Goal: Task Accomplishment & Management: Manage account settings

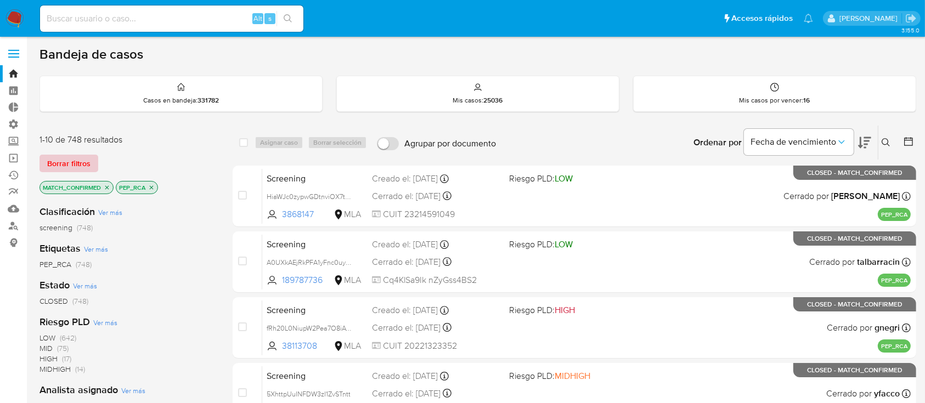
click at [74, 164] on span "Borrar filtros" at bounding box center [68, 163] width 43 height 15
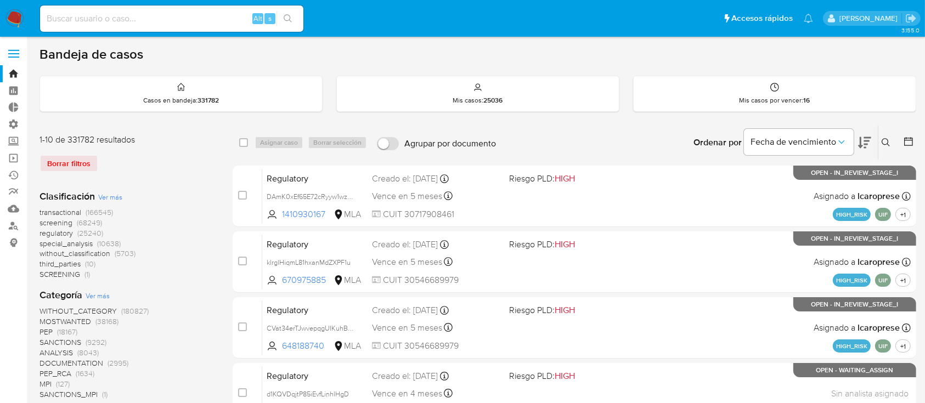
click at [171, 29] on div "Alt s" at bounding box center [171, 18] width 263 height 26
click at [189, 12] on input at bounding box center [171, 19] width 263 height 14
paste input "1101295267"
type input "1101295267"
click at [293, 24] on button "search-icon" at bounding box center [288, 18] width 23 height 15
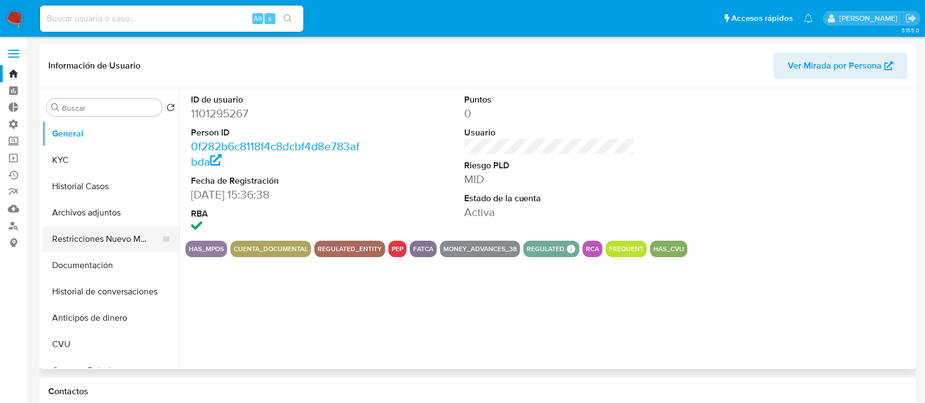
select select "10"
click at [127, 178] on button "Historial Casos" at bounding box center [106, 186] width 128 height 26
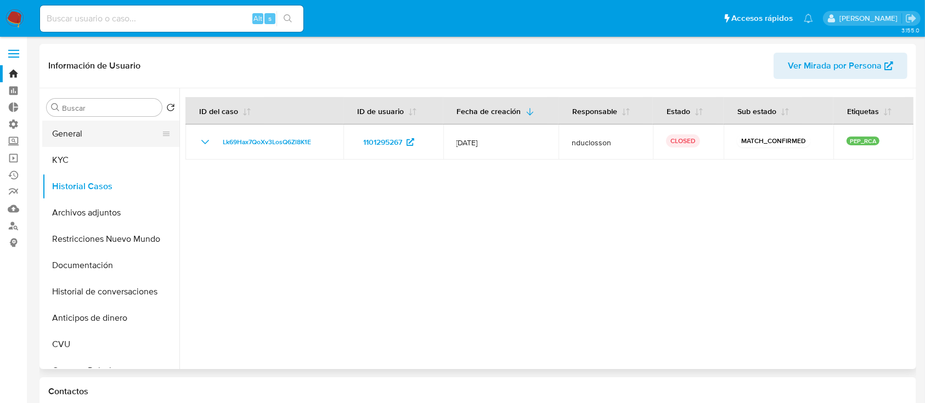
click at [106, 127] on button "General" at bounding box center [106, 134] width 128 height 26
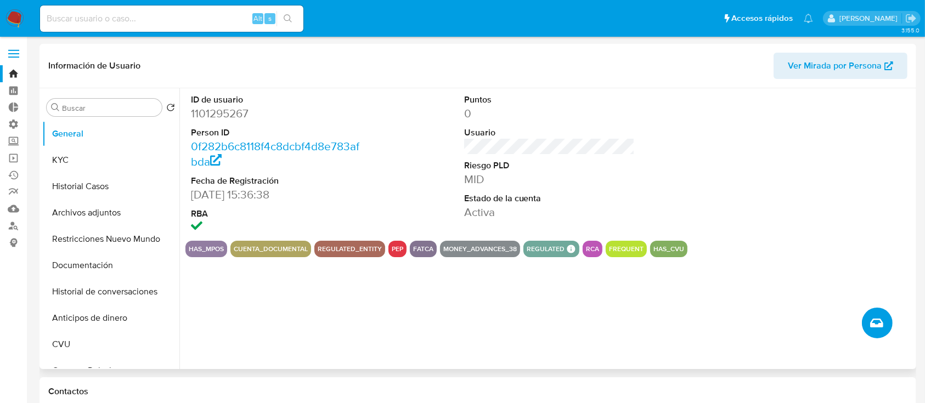
click at [888, 327] on button "Crear caso manual" at bounding box center [877, 323] width 31 height 31
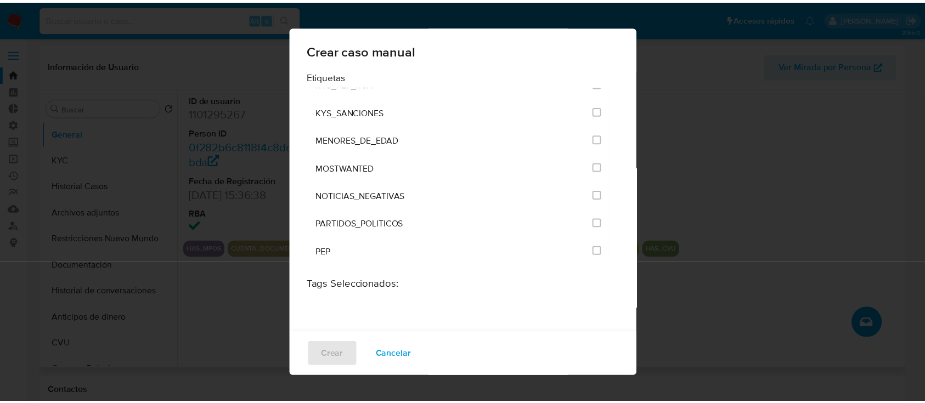
scroll to position [1098, 0]
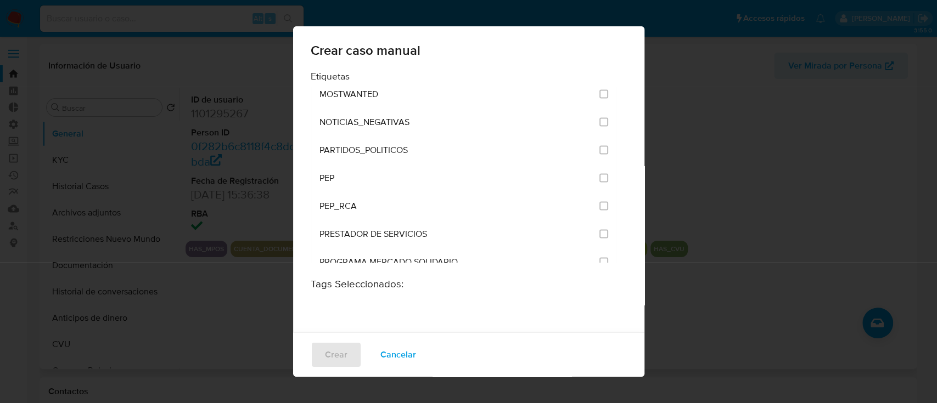
click at [208, 328] on div "Crear caso manual Etiquetas ANÁLISIS INTERNO COBROS_TICKET CONTROL_CAP_CASH_IN …" at bounding box center [468, 201] width 937 height 403
click at [414, 360] on button "Cancelar" at bounding box center [398, 355] width 64 height 26
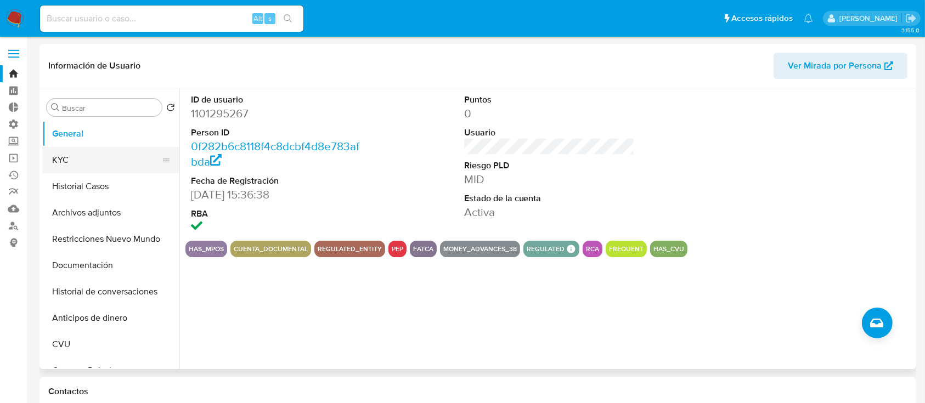
click at [88, 152] on button "KYC" at bounding box center [106, 160] width 128 height 26
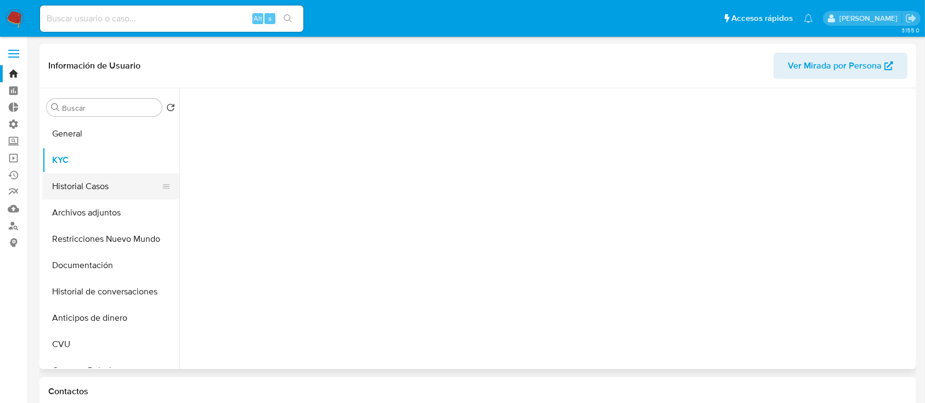
click at [88, 182] on button "Historial Casos" at bounding box center [106, 186] width 128 height 26
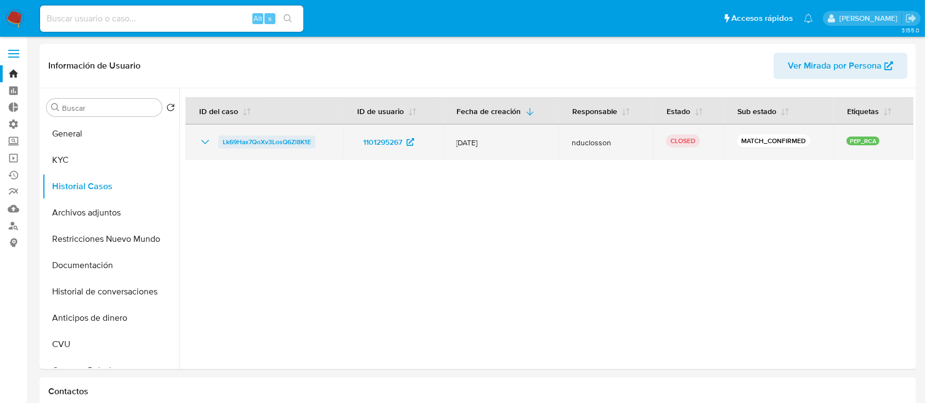
click at [266, 144] on span "Lk69Hax7QoXv3LosQ6Zl8K1E" at bounding box center [267, 142] width 88 height 13
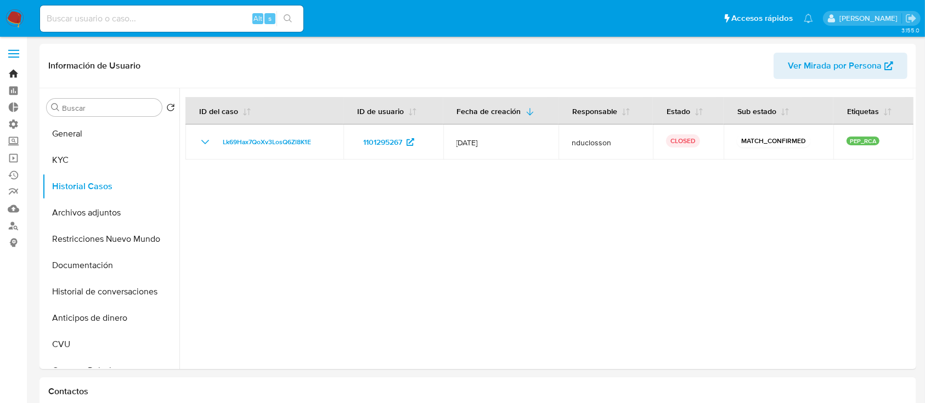
click at [1, 68] on link "Bandeja" at bounding box center [65, 73] width 131 height 17
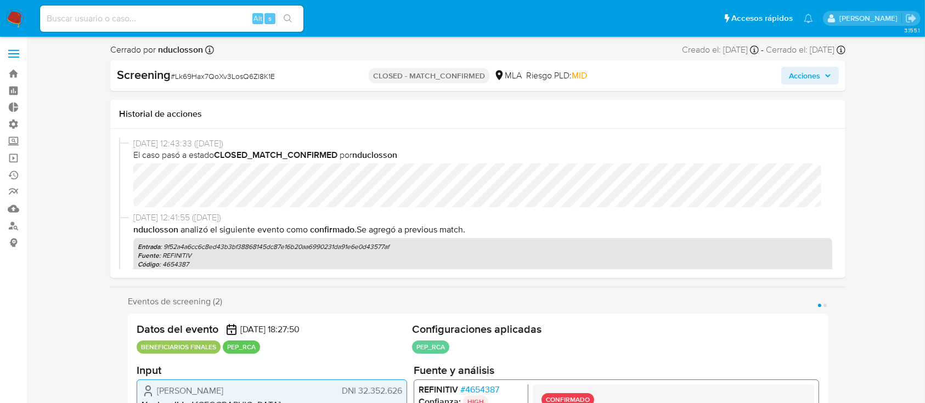
select select "10"
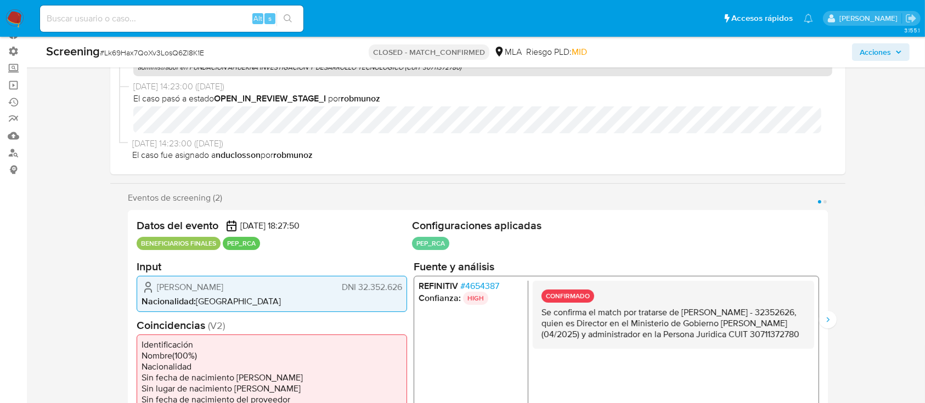
scroll to position [146, 0]
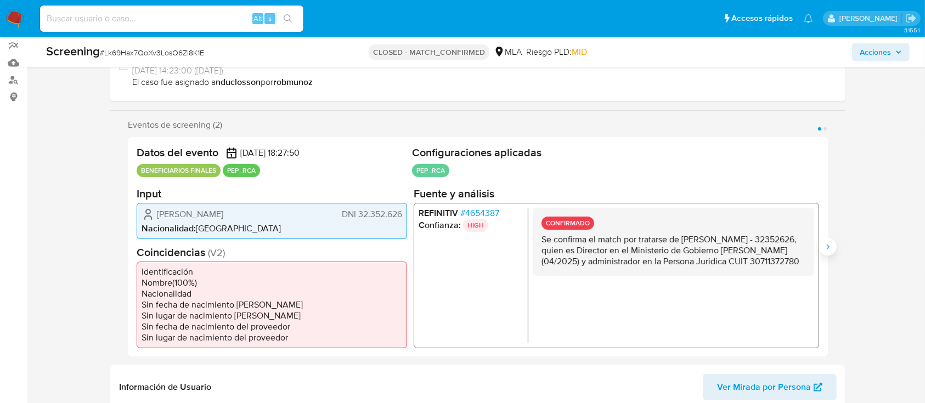
click at [828, 250] on icon "Siguiente" at bounding box center [828, 247] width 9 height 9
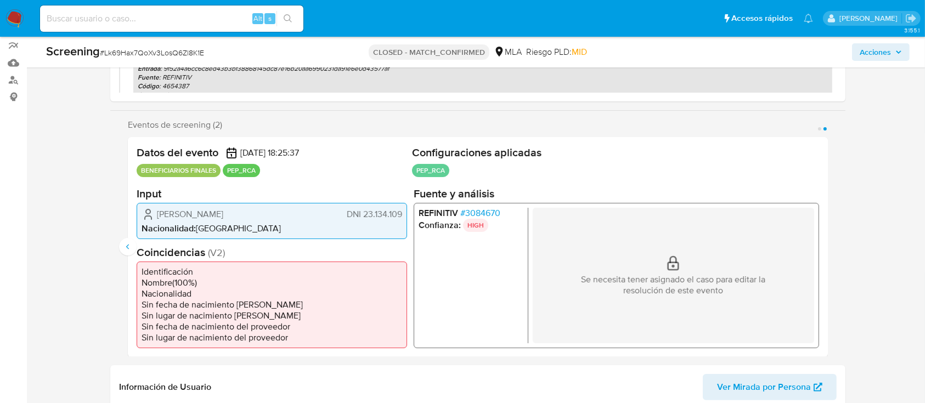
click at [187, 57] on span "# Lk69Hax7QoXv3LosQ6Zl8K1E" at bounding box center [152, 52] width 104 height 11
copy span "Lk69Hax7QoXv3LosQ6Zl8K1E"
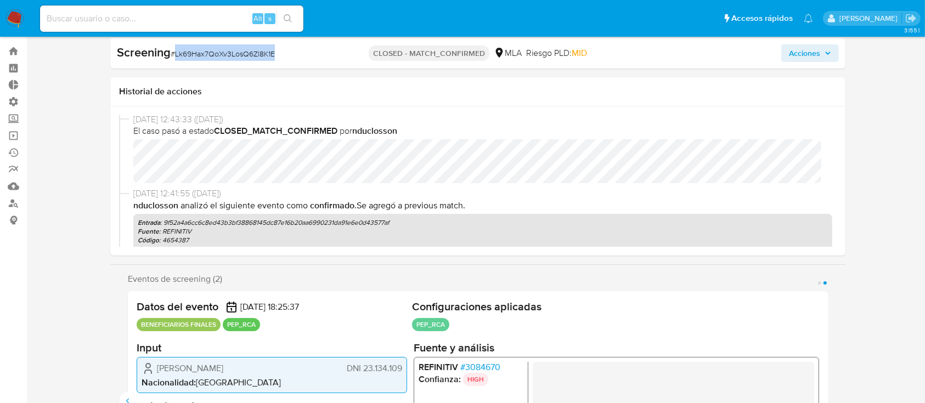
scroll to position [0, 0]
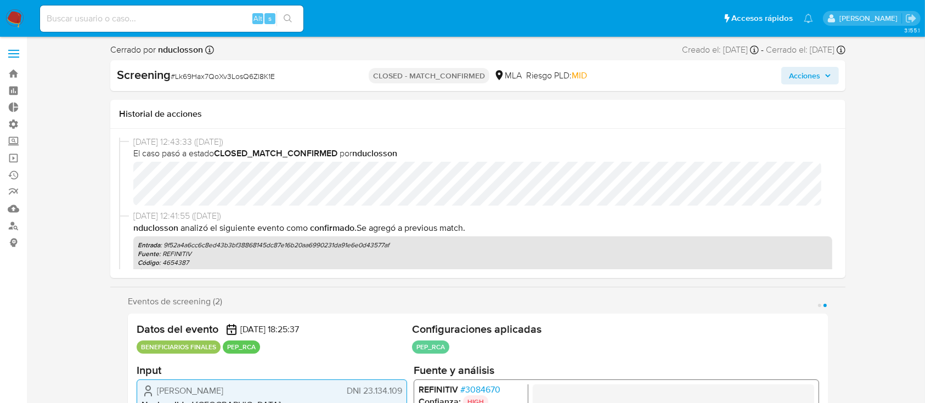
click at [13, 44] on label at bounding box center [13, 53] width 27 height 23
click at [0, 0] on input "checkbox" at bounding box center [0, 0] width 0 height 0
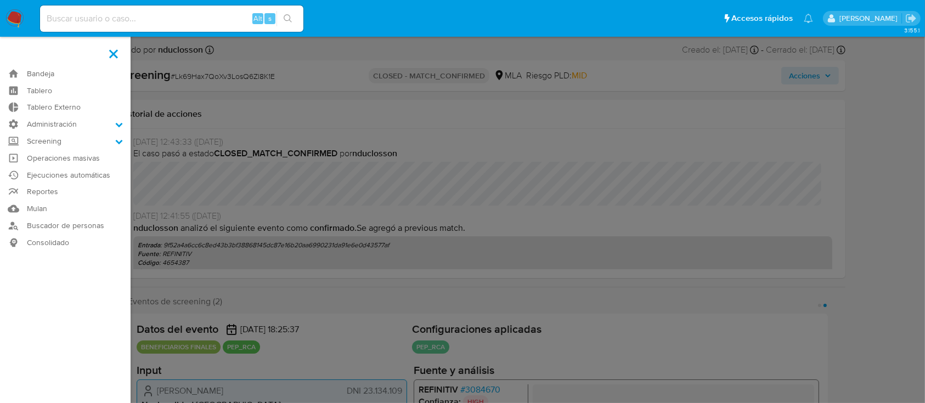
click at [119, 54] on label at bounding box center [113, 53] width 27 height 23
click at [0, 0] on input "checkbox" at bounding box center [0, 0] width 0 height 0
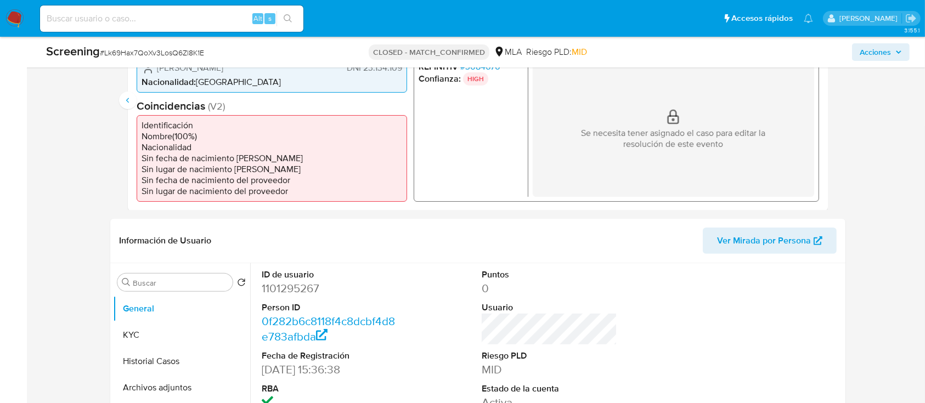
scroll to position [220, 0]
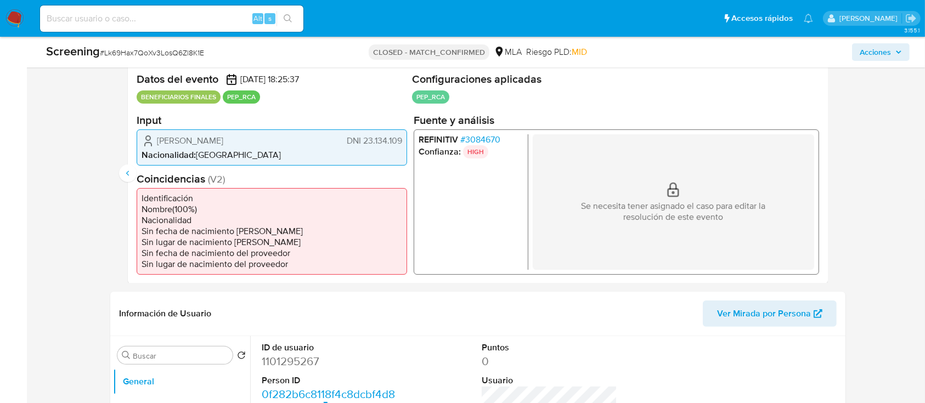
drag, startPoint x: 160, startPoint y: 138, endPoint x: 408, endPoint y: 132, distance: 248.2
click at [408, 132] on div "Datos del evento 27/05/2025 18:25:37 BENEFICIARIOS FINALES PEP_RCA Configuracio…" at bounding box center [478, 174] width 700 height 220
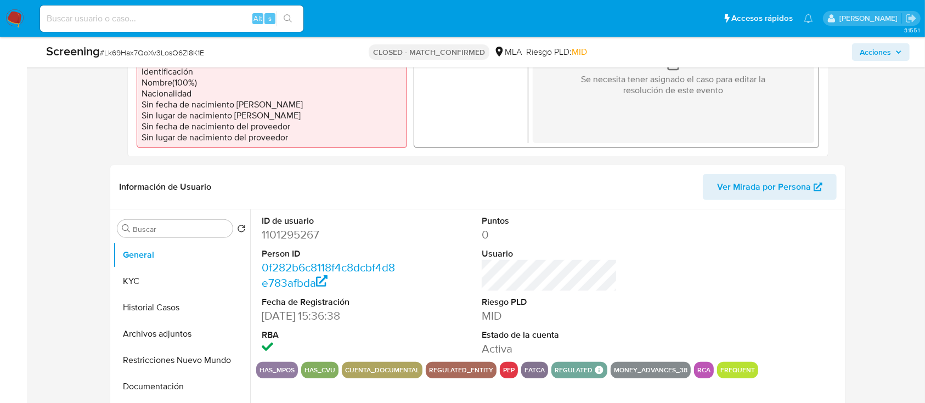
scroll to position [347, 0]
click at [163, 282] on button "KYC" at bounding box center [177, 281] width 128 height 26
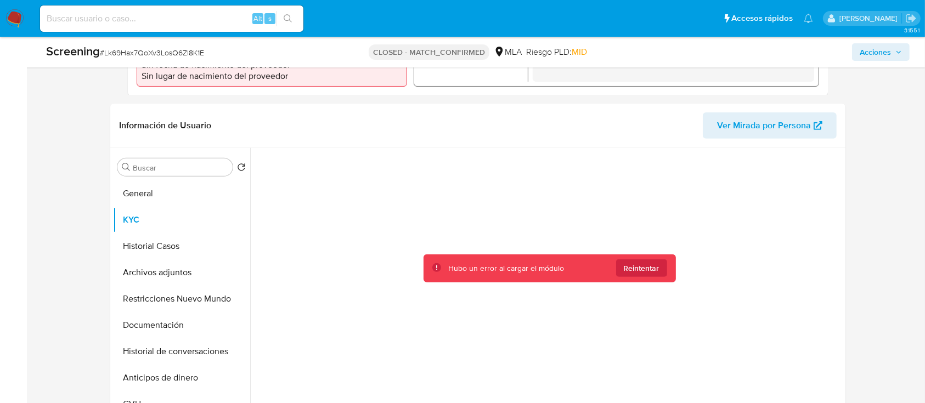
scroll to position [408, 0]
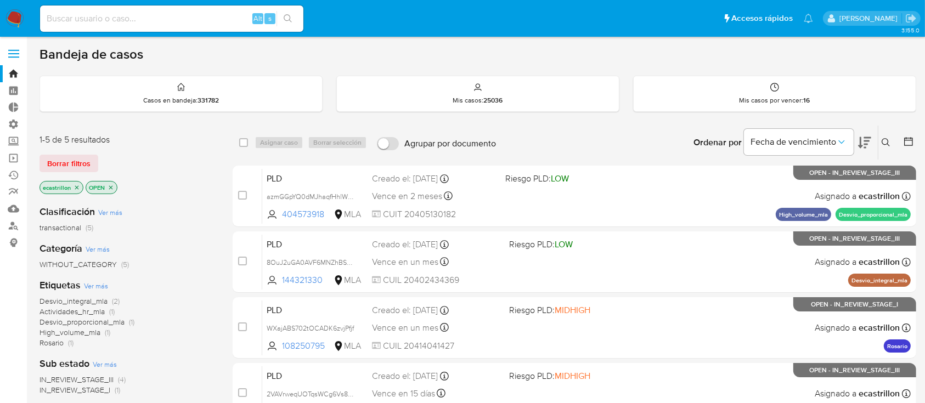
click at [21, 55] on label at bounding box center [13, 53] width 27 height 23
click at [0, 0] on input "checkbox" at bounding box center [0, 0] width 0 height 0
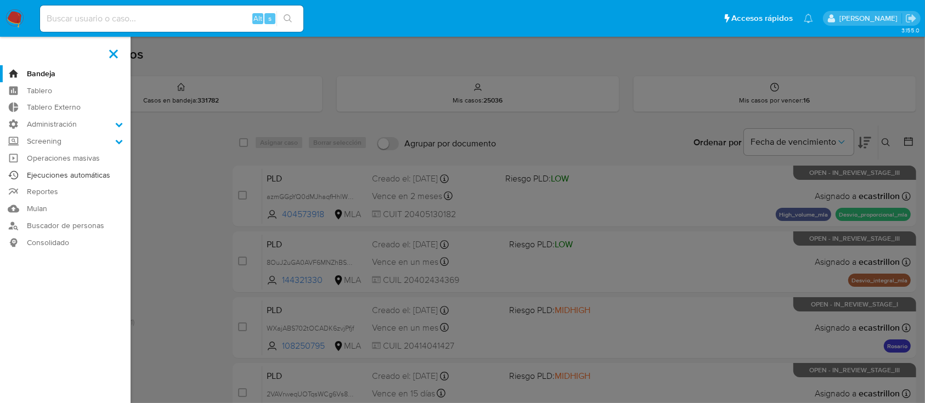
click at [69, 174] on link "Ejecuciones automáticas" at bounding box center [65, 175] width 131 height 17
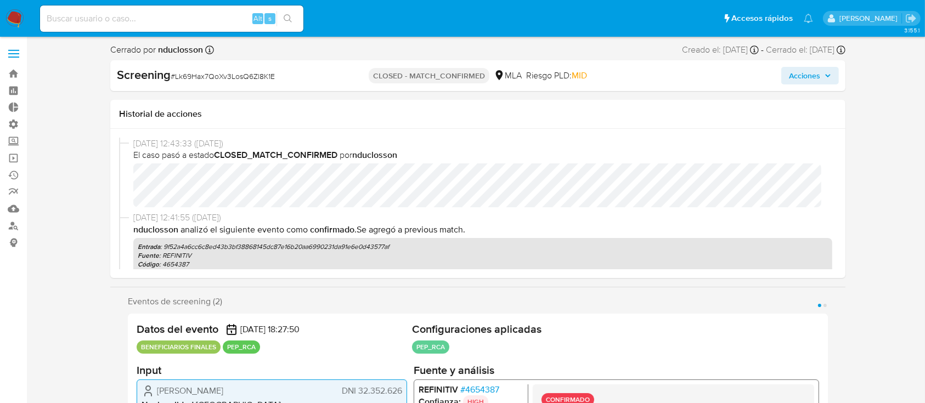
select select "10"
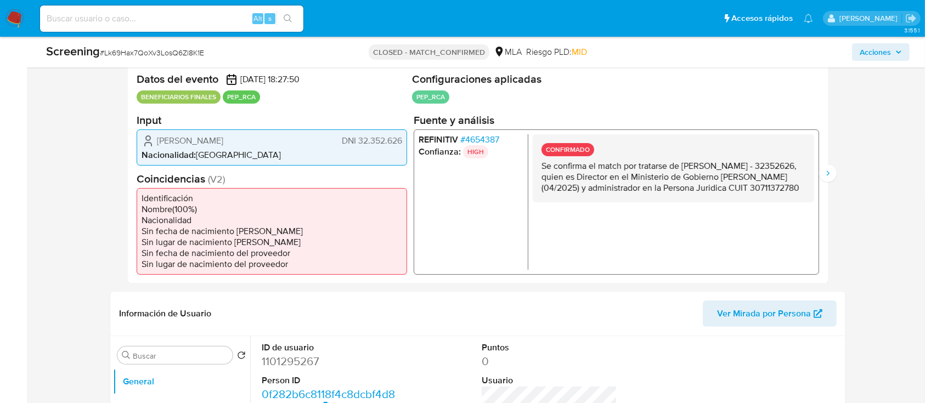
scroll to position [293, 0]
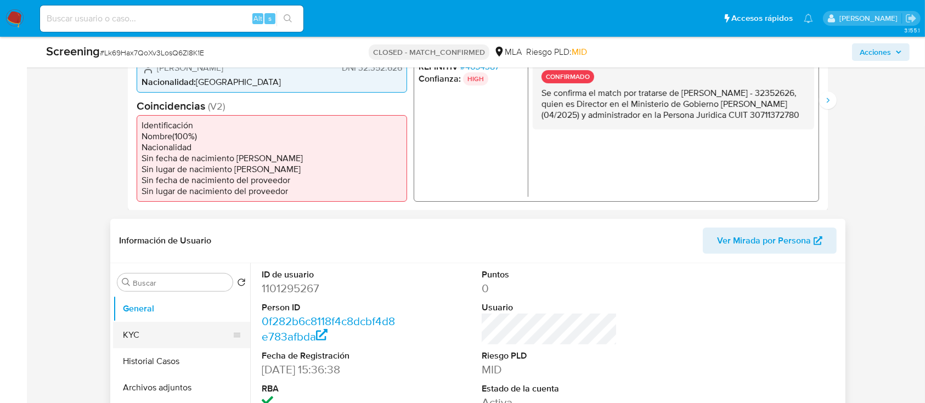
click at [116, 336] on button "KYC" at bounding box center [177, 335] width 128 height 26
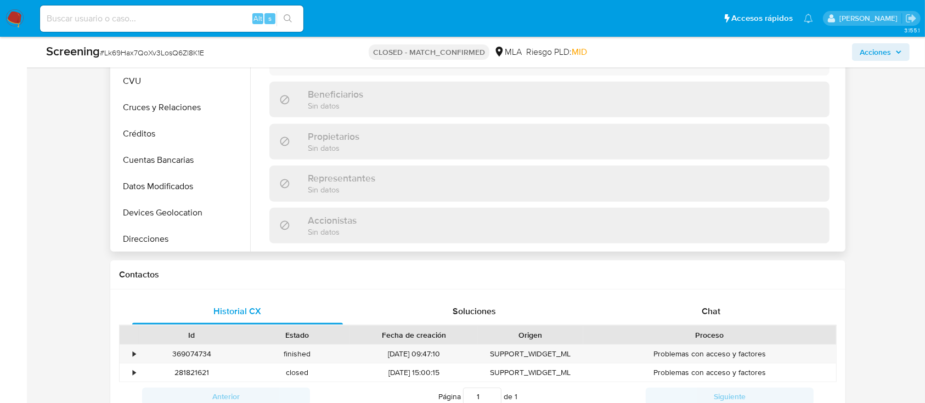
scroll to position [439, 0]
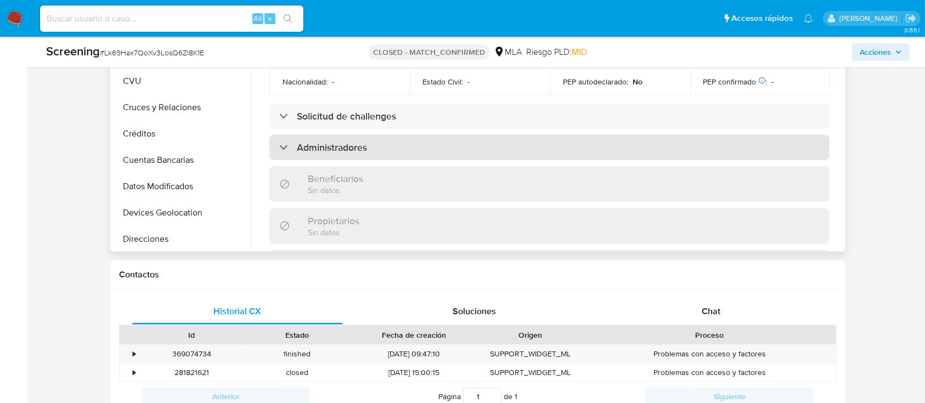
click at [325, 160] on div "Administradores" at bounding box center [550, 147] width 560 height 25
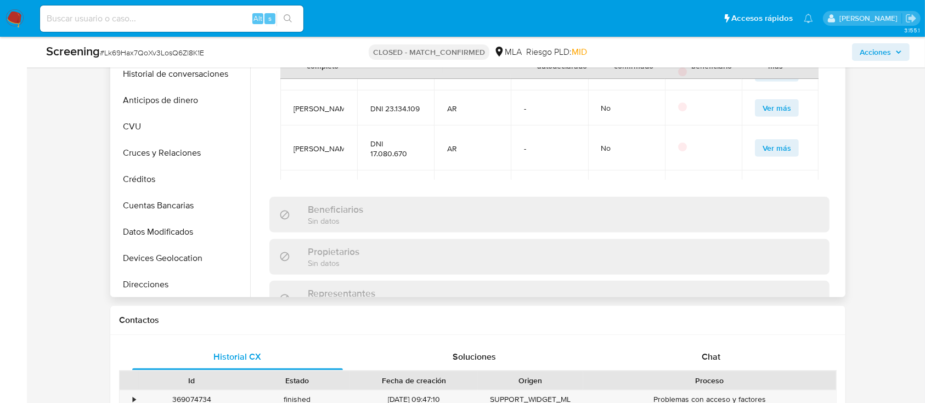
scroll to position [57, 0]
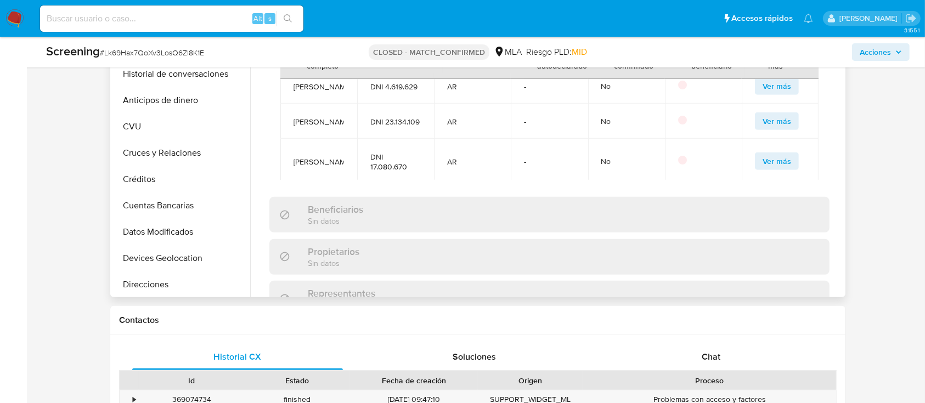
click at [768, 129] on span "Ver más" at bounding box center [777, 121] width 29 height 15
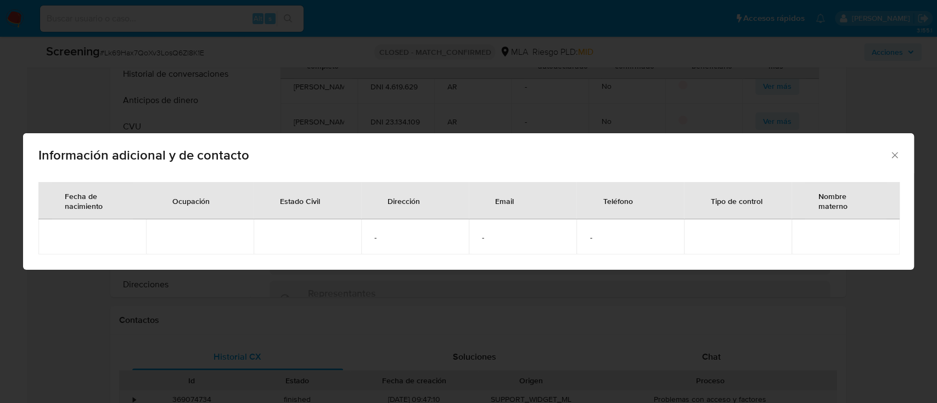
click at [893, 156] on icon "Cerrar" at bounding box center [894, 155] width 6 height 6
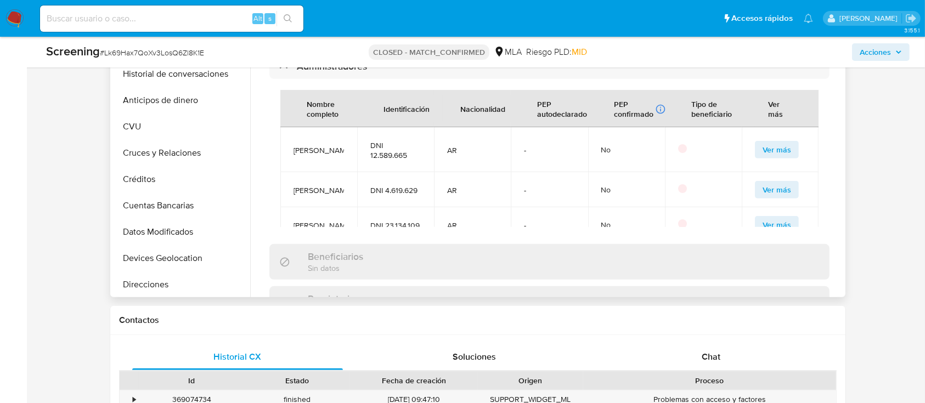
scroll to position [565, 0]
click at [678, 154] on p at bounding box center [682, 149] width 9 height 9
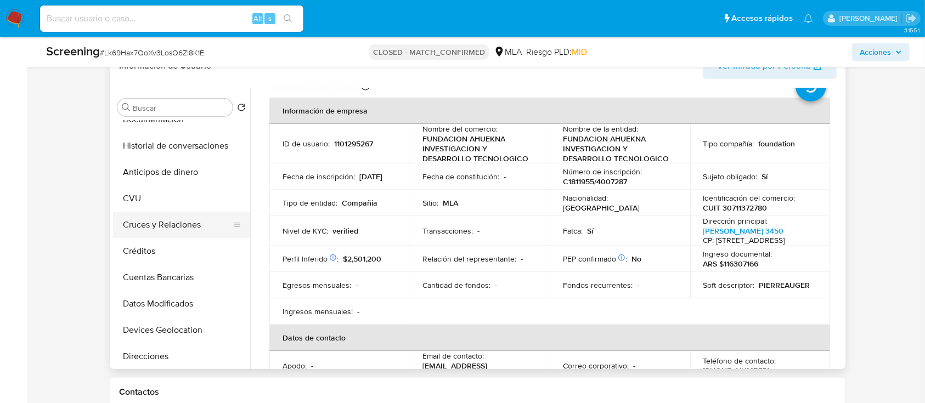
scroll to position [0, 0]
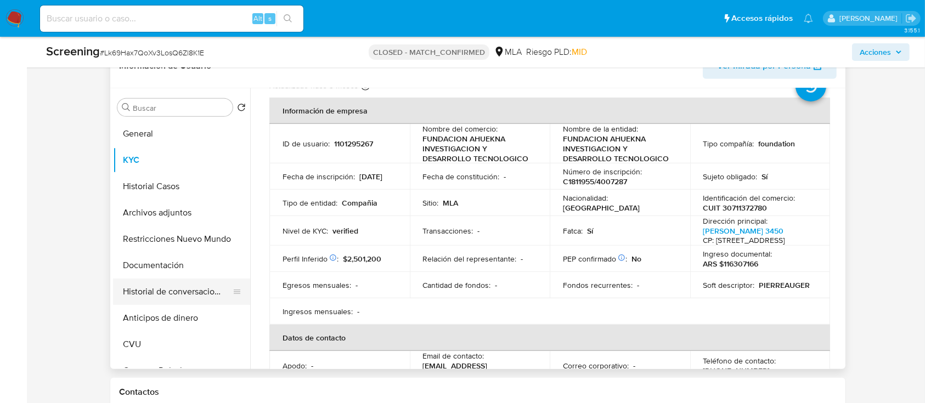
click at [165, 292] on button "Historial de conversaciones" at bounding box center [177, 292] width 128 height 26
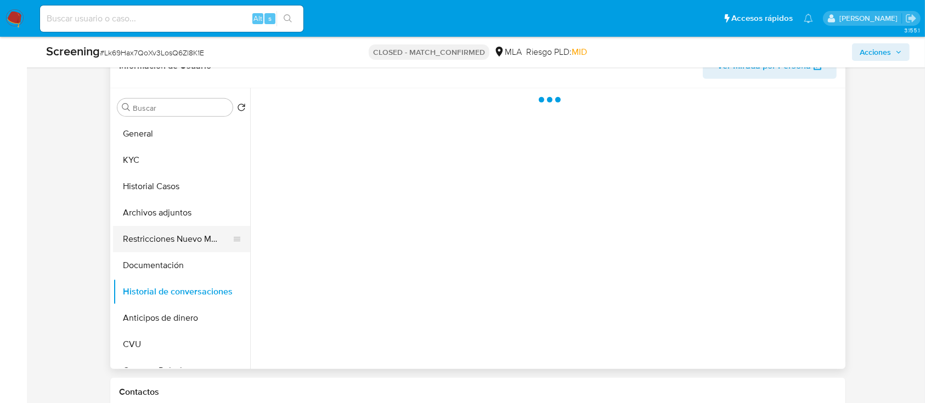
click at [158, 231] on button "Restricciones Nuevo Mundo" at bounding box center [177, 239] width 128 height 26
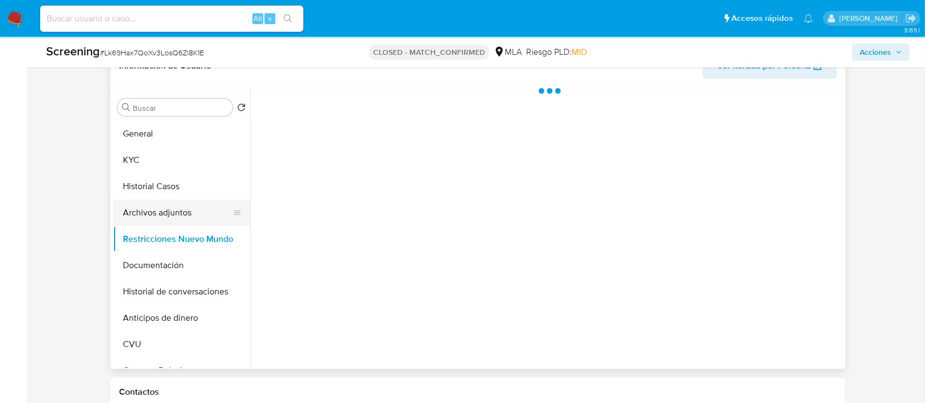
click at [149, 209] on button "Archivos adjuntos" at bounding box center [177, 213] width 128 height 26
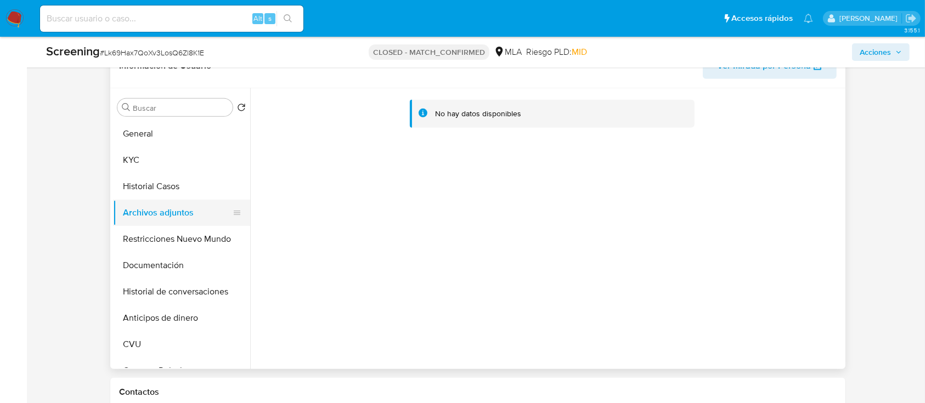
click at [147, 200] on button "Archivos adjuntos" at bounding box center [177, 213] width 128 height 26
click at [147, 193] on button "Historial Casos" at bounding box center [177, 186] width 128 height 26
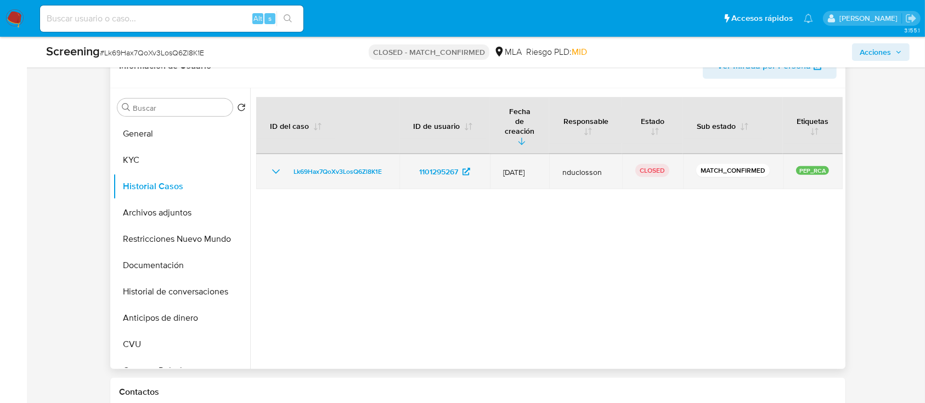
click at [347, 154] on td "Lk69Hax7QoXv3LosQ6Zl8K1E" at bounding box center [327, 171] width 143 height 35
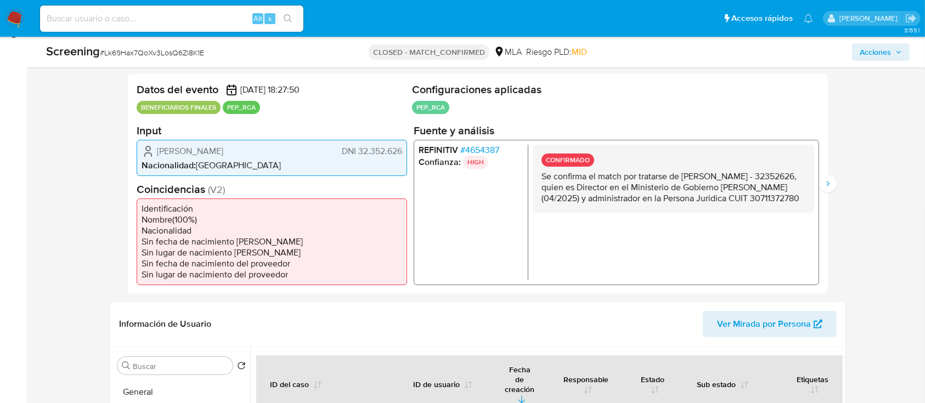
scroll to position [146, 0]
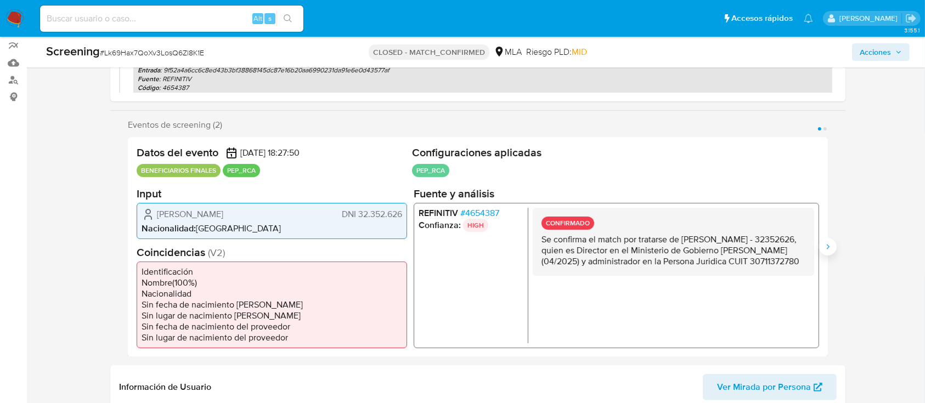
click at [833, 244] on button "Siguiente" at bounding box center [829, 247] width 18 height 18
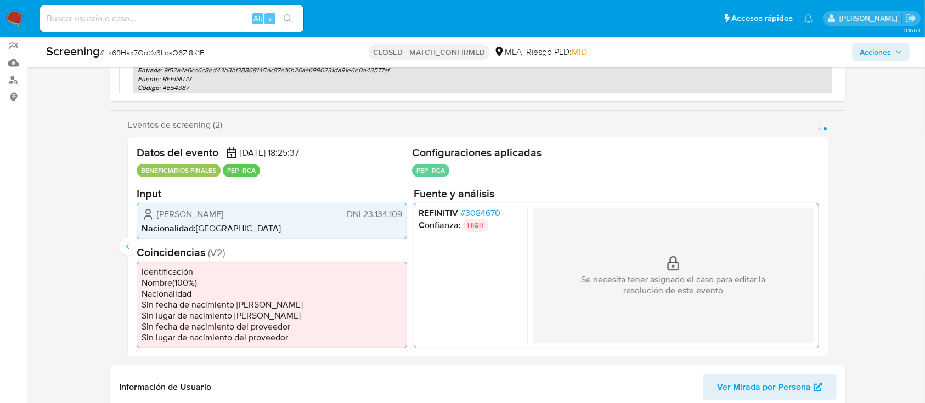
drag, startPoint x: 362, startPoint y: 215, endPoint x: 396, endPoint y: 215, distance: 34.6
click at [396, 215] on span "DNI 23.134.109" at bounding box center [374, 214] width 55 height 11
click at [369, 217] on span "DNI 23.134.109" at bounding box center [374, 214] width 55 height 11
drag, startPoint x: 364, startPoint y: 215, endPoint x: 409, endPoint y: 214, distance: 45.6
click at [409, 214] on div "Datos del evento 27/05/2025 18:25:37 BENEFICIARIOS FINALES PEP_RCA Configuracio…" at bounding box center [478, 247] width 700 height 220
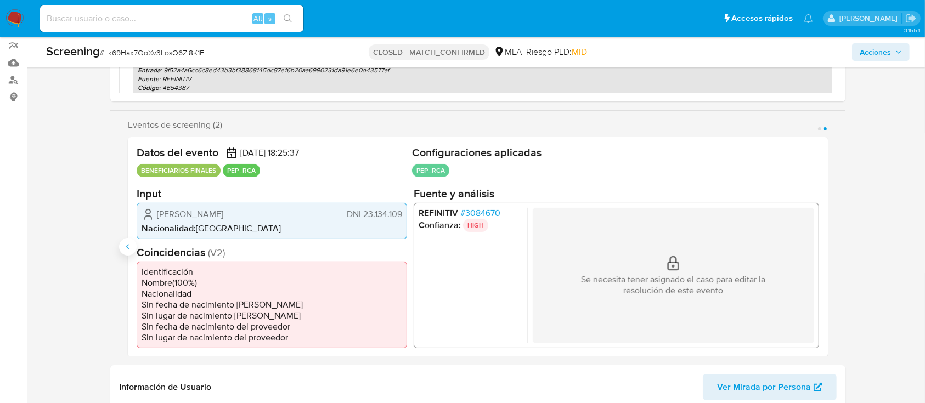
click at [119, 246] on button "Anterior" at bounding box center [128, 247] width 18 height 18
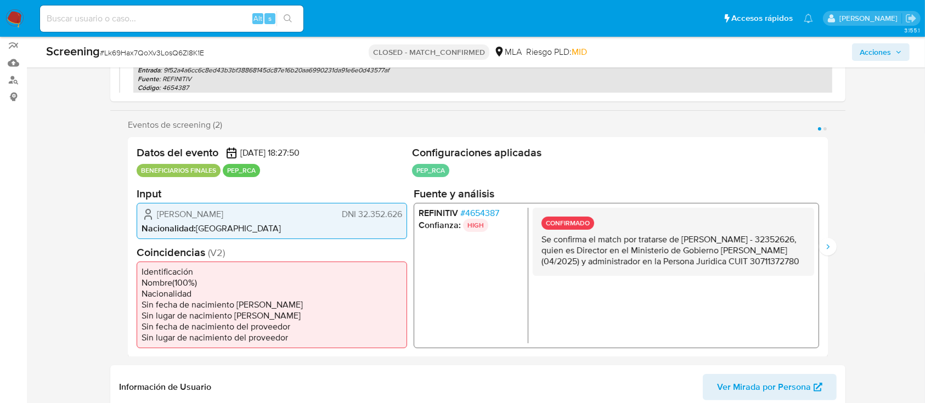
drag, startPoint x: 358, startPoint y: 215, endPoint x: 395, endPoint y: 208, distance: 37.5
click at [396, 209] on span "DNI 32.352.626" at bounding box center [372, 214] width 60 height 11
click at [382, 214] on span "DNI 32.352.626" at bounding box center [372, 214] width 60 height 11
click at [360, 216] on span "DNI 32.352.626" at bounding box center [372, 214] width 60 height 11
drag, startPoint x: 359, startPoint y: 214, endPoint x: 400, endPoint y: 217, distance: 40.8
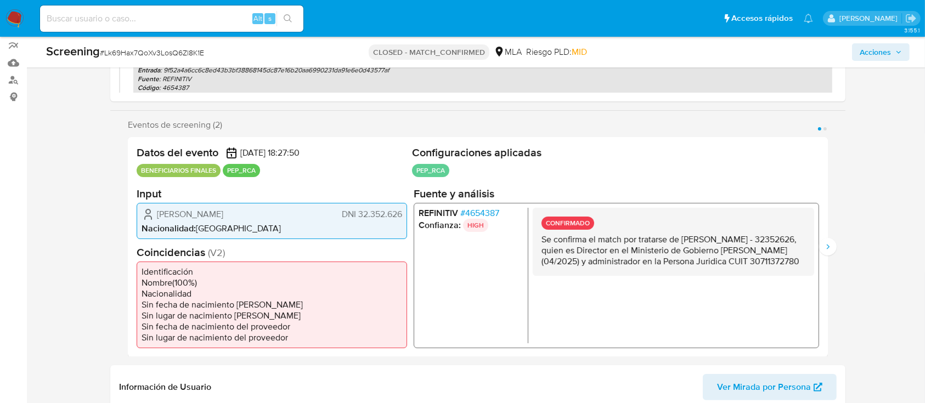
click at [400, 217] on span "DNI 32.352.626" at bounding box center [372, 214] width 60 height 11
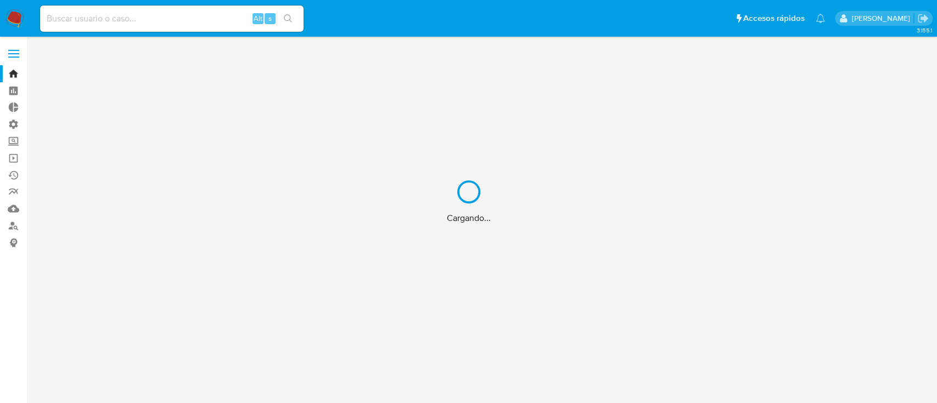
click at [9, 53] on div "Cargando..." at bounding box center [468, 201] width 937 height 403
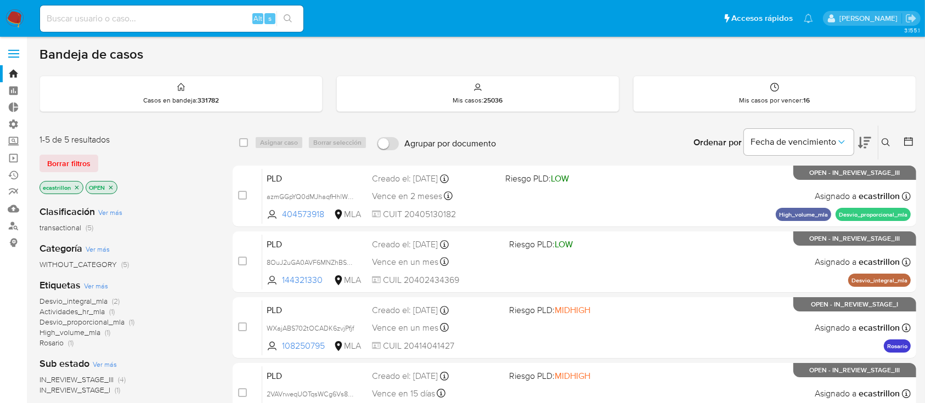
click at [19, 51] on label at bounding box center [13, 53] width 27 height 23
click at [0, 0] on input "checkbox" at bounding box center [0, 0] width 0 height 0
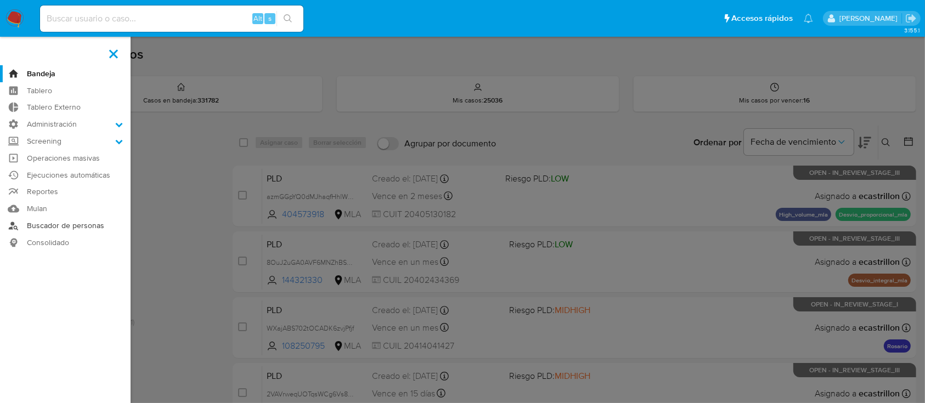
click at [49, 218] on link "Buscador de personas" at bounding box center [65, 225] width 131 height 17
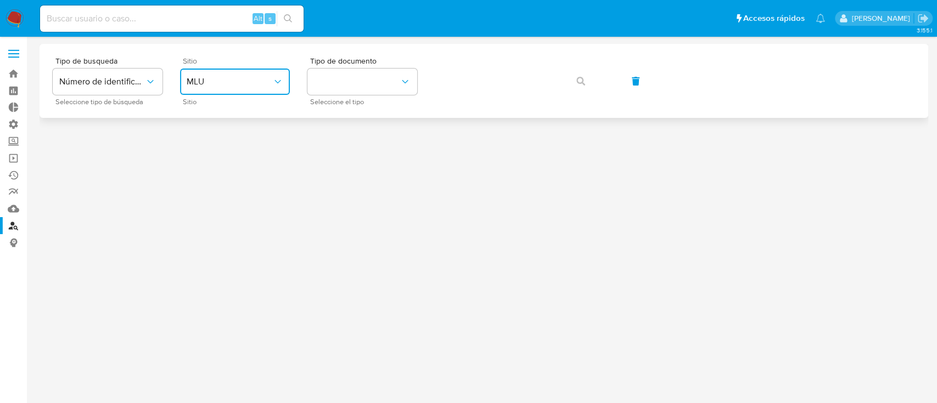
click at [203, 90] on button "MLU" at bounding box center [235, 82] width 110 height 26
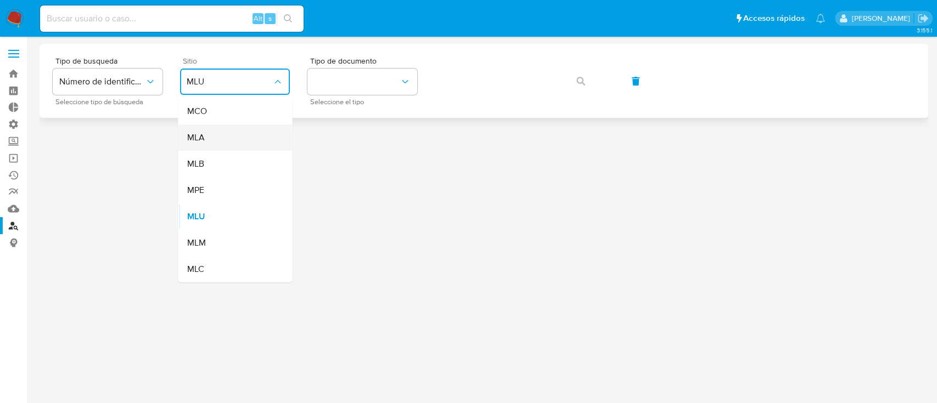
click at [229, 126] on div "MLA" at bounding box center [232, 138] width 90 height 26
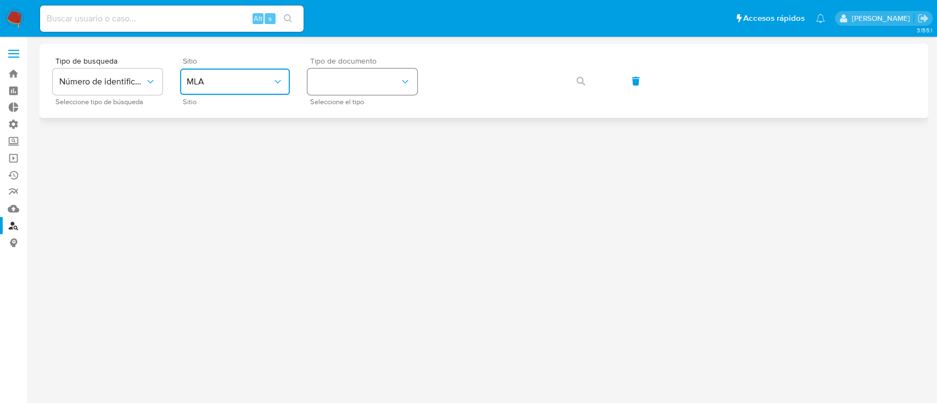
click at [408, 80] on icon "identificationType" at bounding box center [405, 81] width 11 height 11
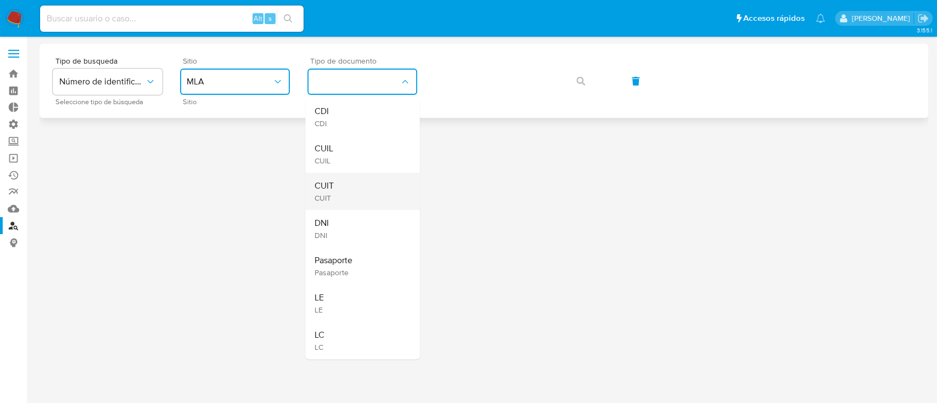
click at [335, 175] on div "CUIT CUIT" at bounding box center [359, 191] width 90 height 37
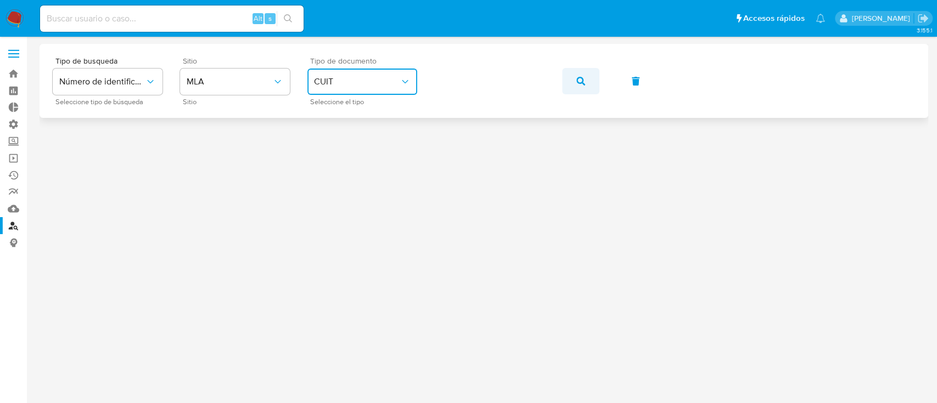
click at [580, 81] on icon "button" at bounding box center [580, 81] width 9 height 9
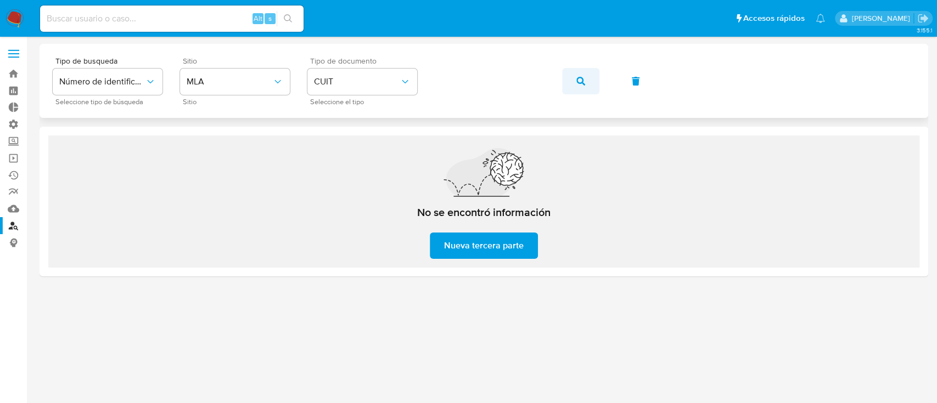
click at [580, 88] on span "button" at bounding box center [580, 81] width 9 height 24
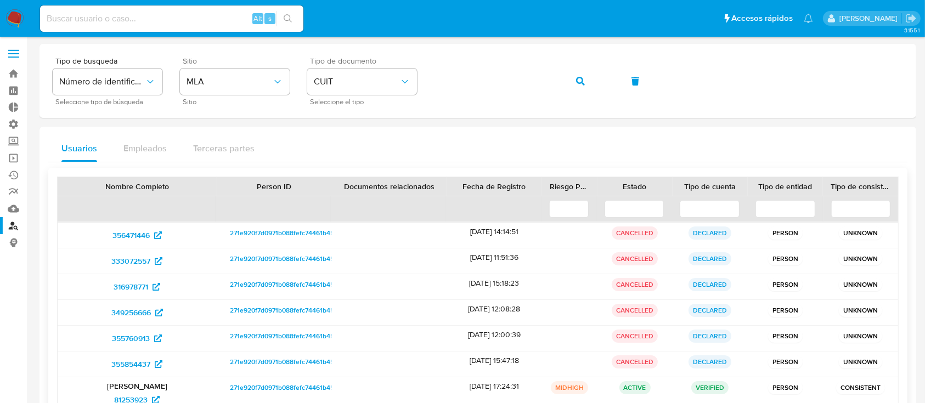
scroll to position [71, 0]
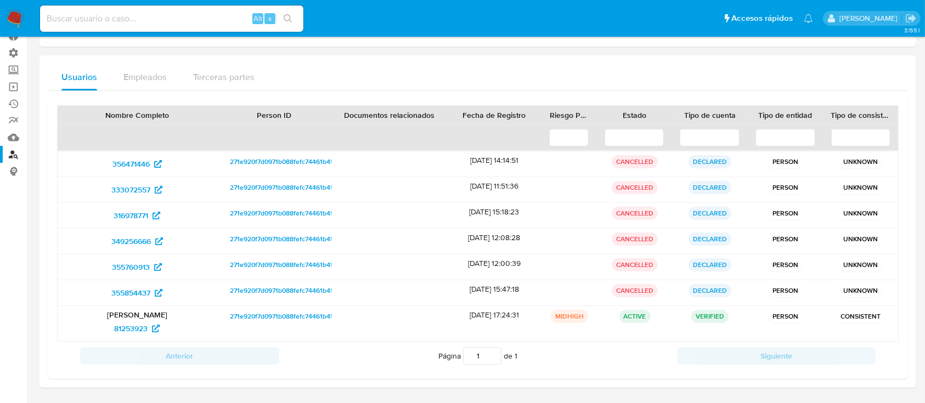
click at [108, 18] on input at bounding box center [171, 19] width 263 height 14
paste input "Lk69Hax7QoXv3LosQ6Zl8K1E"
type input "Lk69Hax7QoXv3LosQ6Zl8K1E"
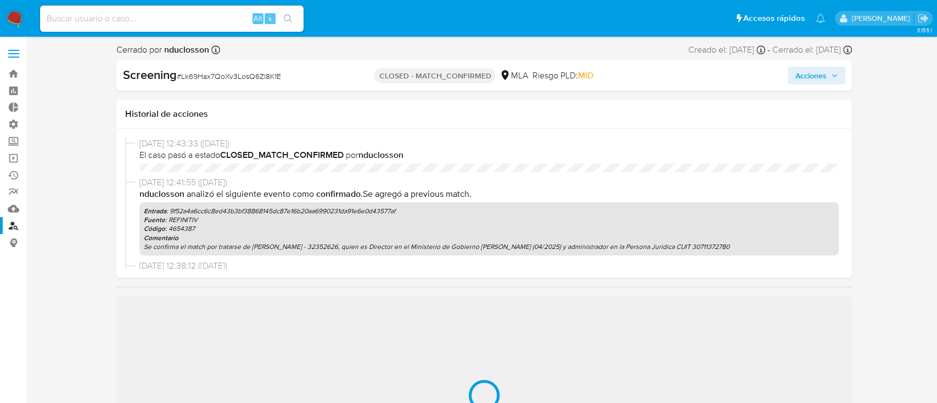
select select "10"
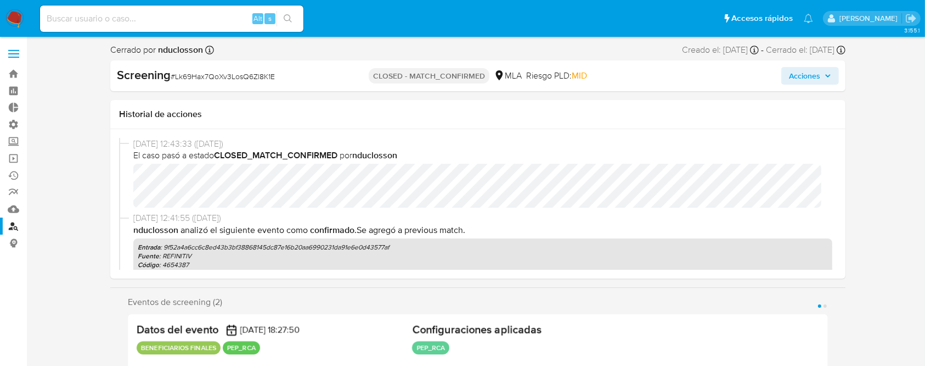
click at [810, 81] on span "Acciones" at bounding box center [804, 76] width 31 height 18
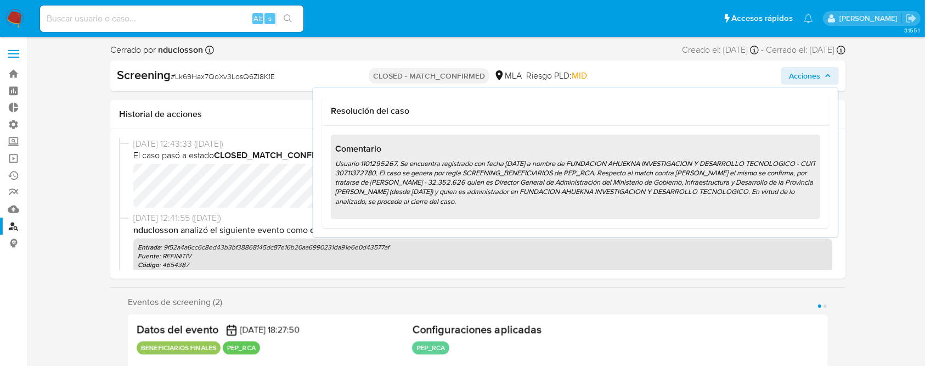
click at [833, 76] on button "Acciones" at bounding box center [811, 76] width 58 height 18
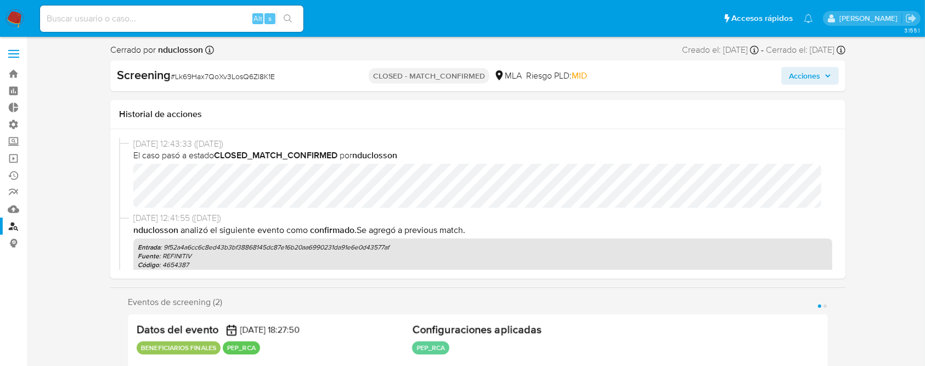
click at [833, 76] on button "Acciones" at bounding box center [811, 76] width 58 height 18
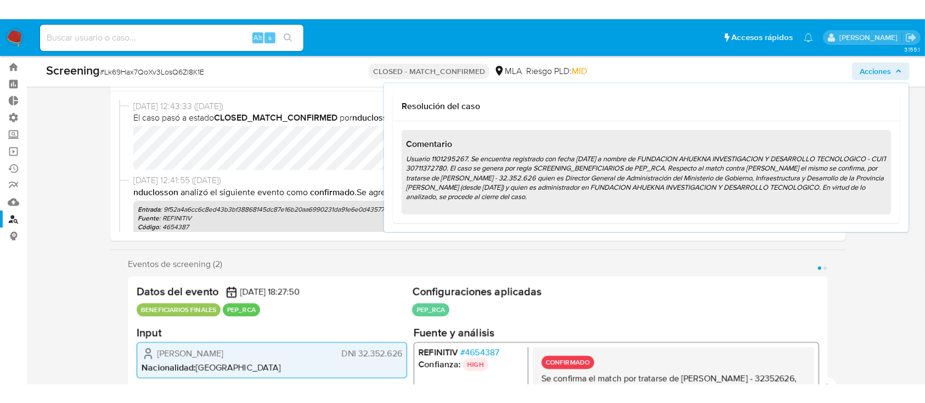
scroll to position [26, 0]
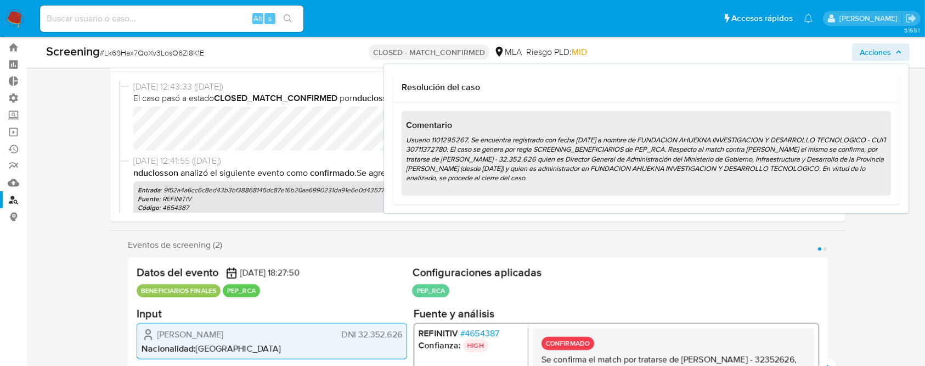
click at [869, 48] on span "Acciones" at bounding box center [875, 52] width 31 height 18
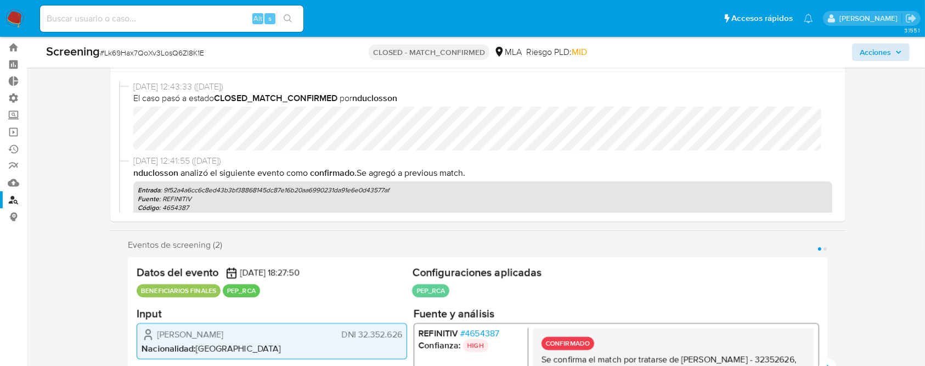
click at [864, 62] on div "Screening # Lk69Hax7QoXv3LosQ6Zl8K1E CLOSED - MATCH_CONFIRMED MLA Riesgo PLD: M…" at bounding box center [478, 52] width 877 height 31
click at [865, 58] on span "Acciones" at bounding box center [875, 52] width 31 height 18
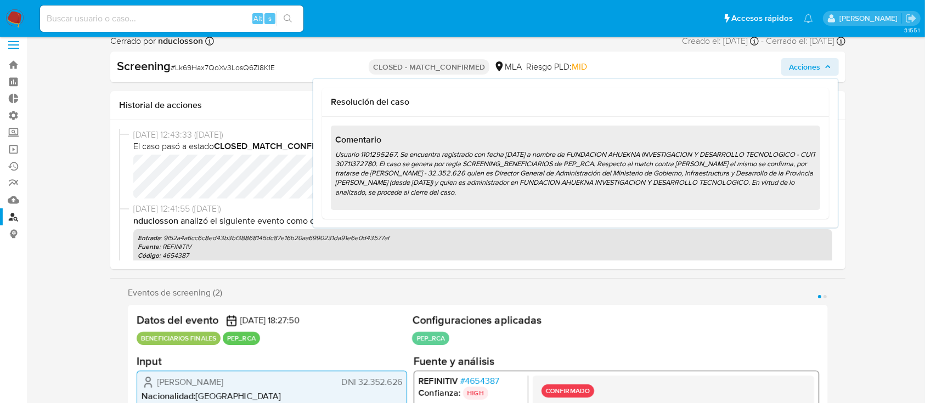
scroll to position [0, 0]
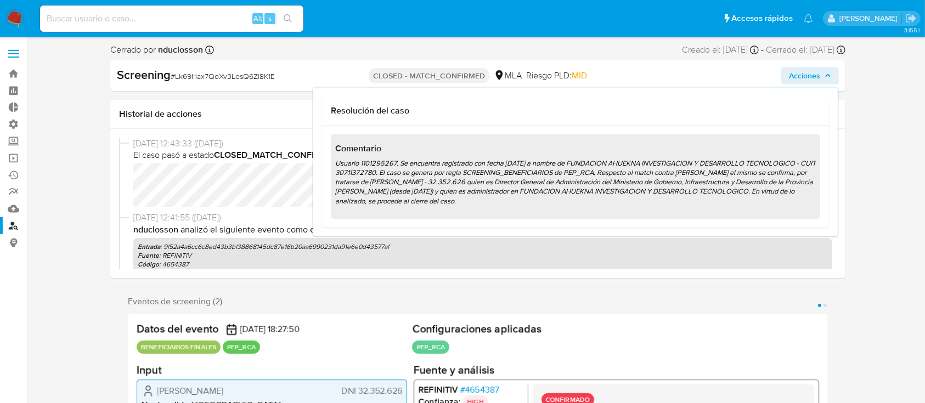
click at [812, 78] on span "Acciones" at bounding box center [804, 76] width 31 height 18
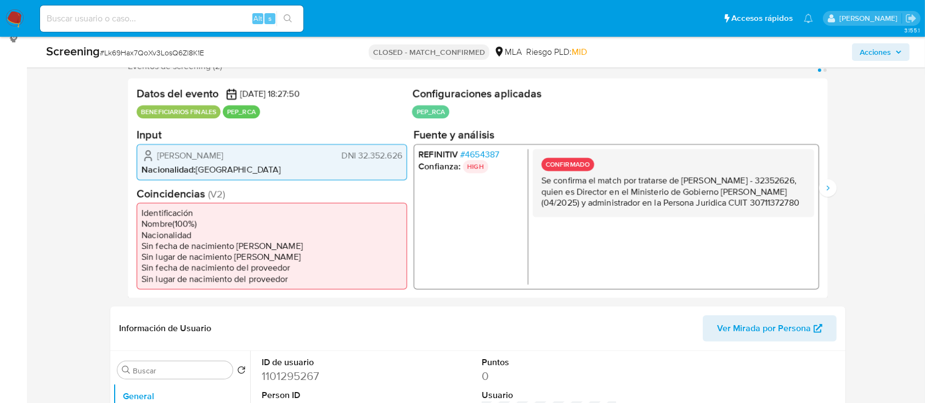
scroll to position [220, 0]
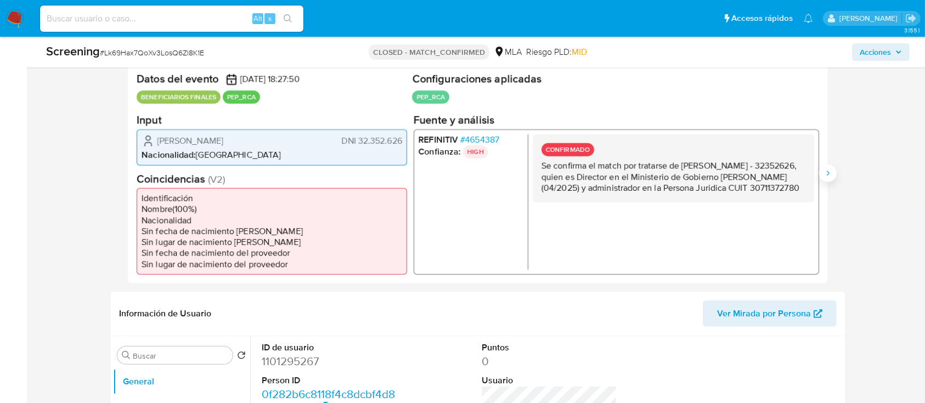
click at [828, 179] on button "Siguiente" at bounding box center [829, 174] width 18 height 18
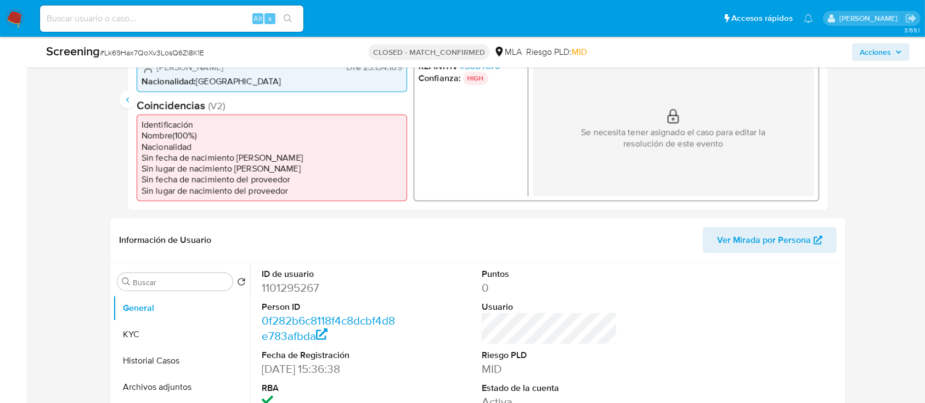
scroll to position [366, 0]
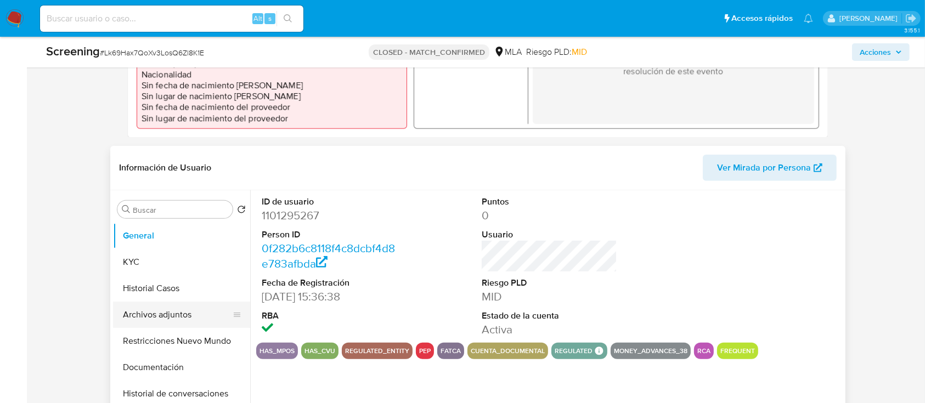
click at [151, 317] on button "Archivos adjuntos" at bounding box center [177, 315] width 128 height 26
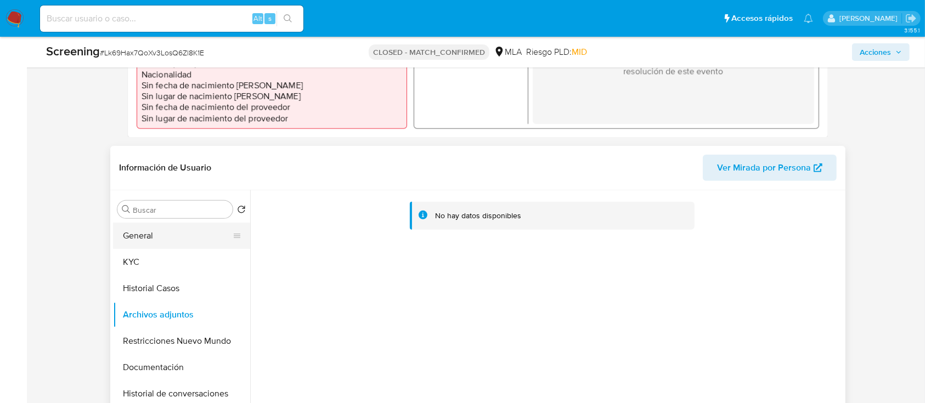
click at [191, 234] on button "General" at bounding box center [177, 236] width 128 height 26
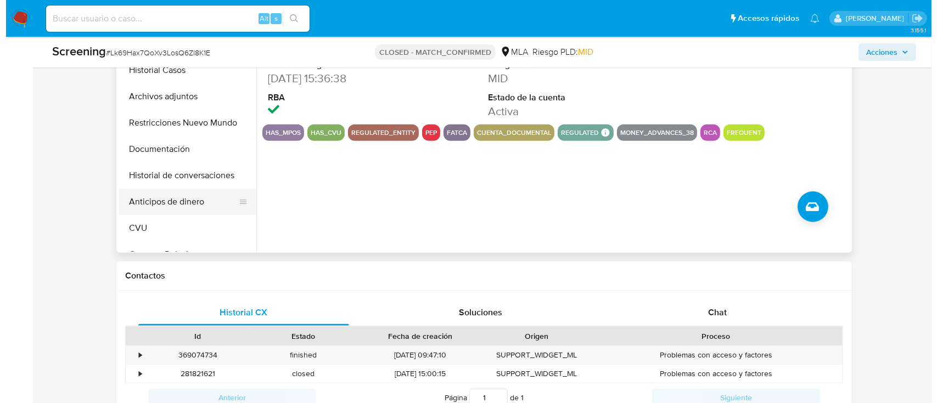
scroll to position [585, 0]
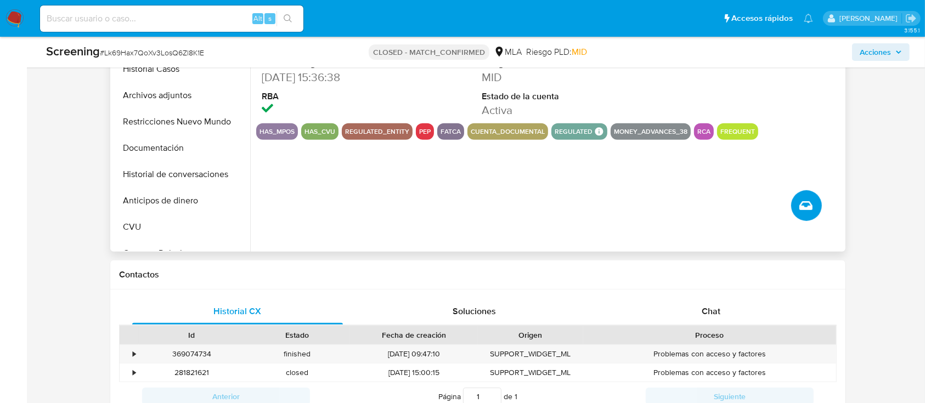
click at [806, 207] on icon "Crear caso manual" at bounding box center [806, 205] width 13 height 13
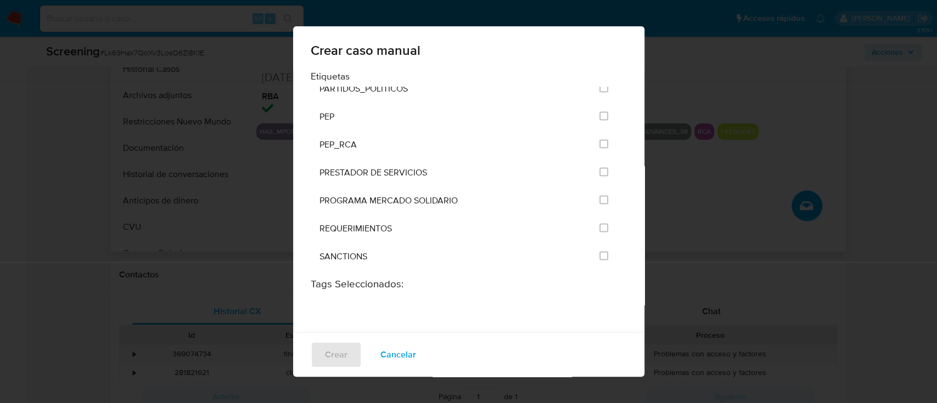
scroll to position [1171, 0]
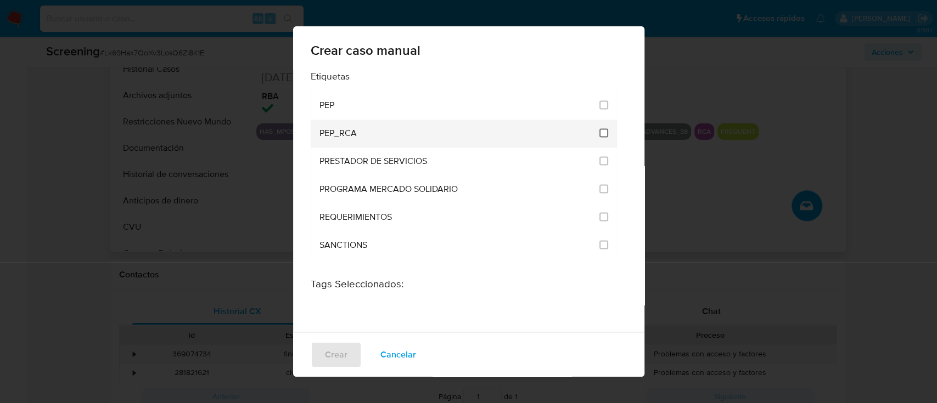
click at [599, 133] on input "2532" at bounding box center [603, 132] width 9 height 9
checkbox input "true"
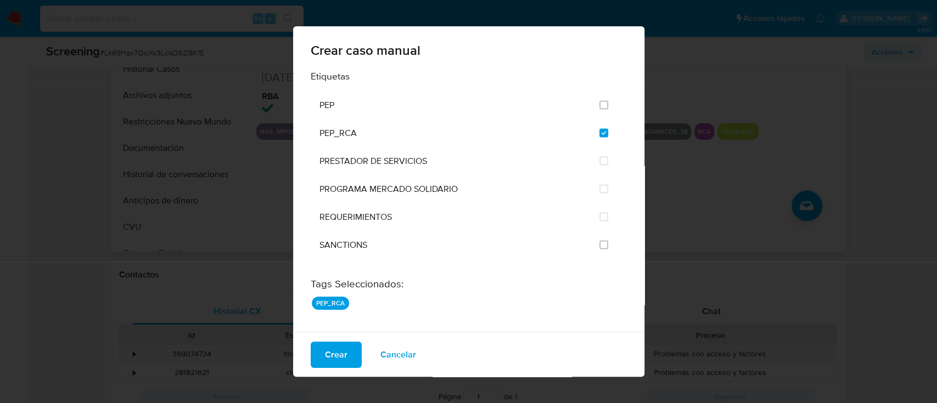
click at [339, 361] on span "Crear" at bounding box center [336, 355] width 23 height 24
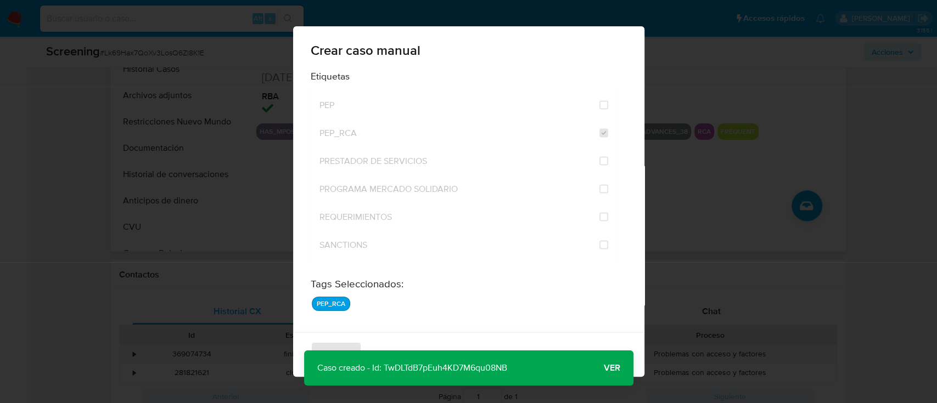
click at [610, 368] on span "Ver" at bounding box center [612, 368] width 16 height 0
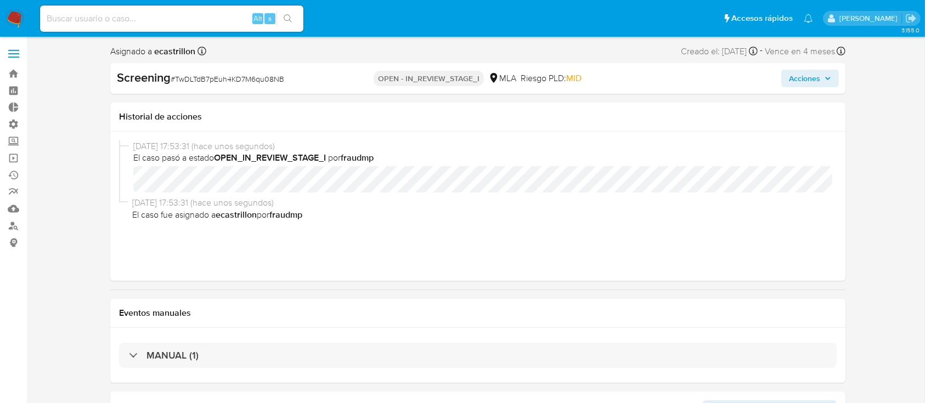
select select "10"
click at [816, 82] on span "Acciones" at bounding box center [804, 79] width 31 height 18
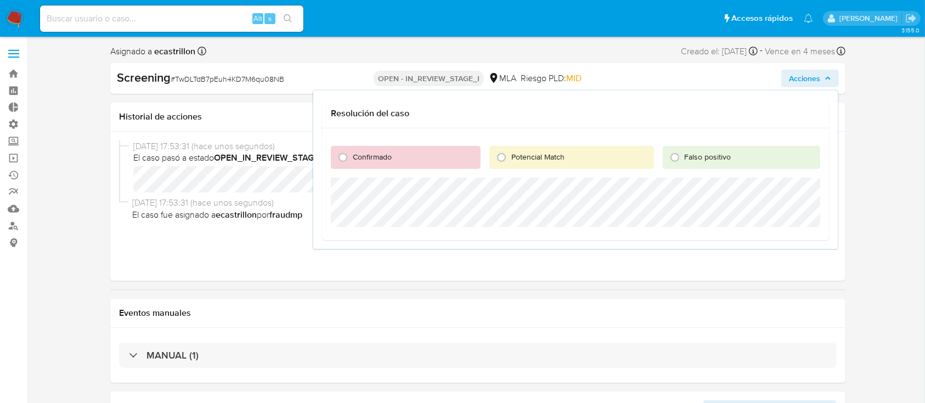
click at [417, 159] on div "Confirmado" at bounding box center [406, 157] width 150 height 23
click at [341, 160] on input "Confirmado" at bounding box center [343, 158] width 18 height 18
radio input "true"
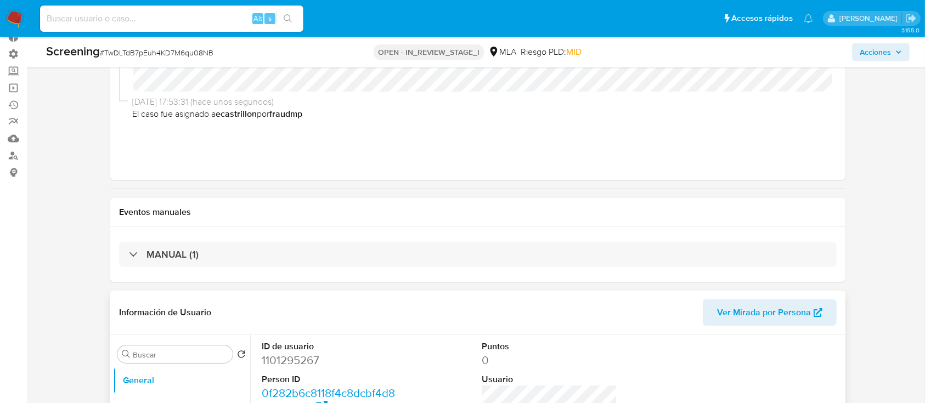
scroll to position [146, 0]
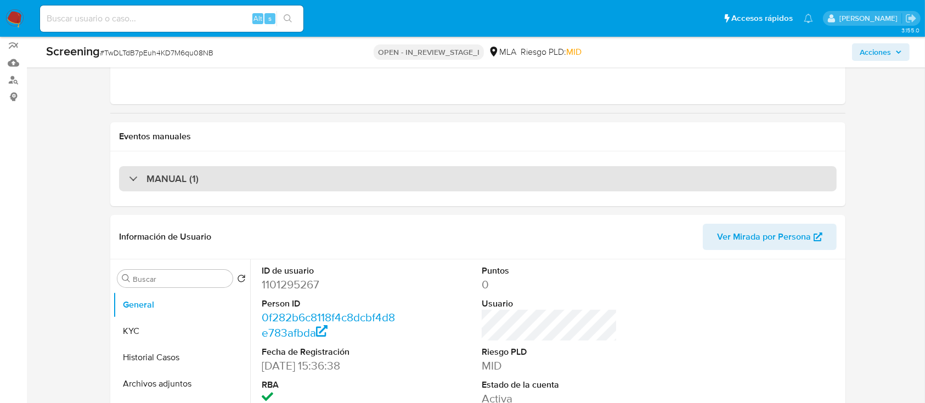
click at [161, 186] on div "MANUAL (1)" at bounding box center [478, 178] width 718 height 25
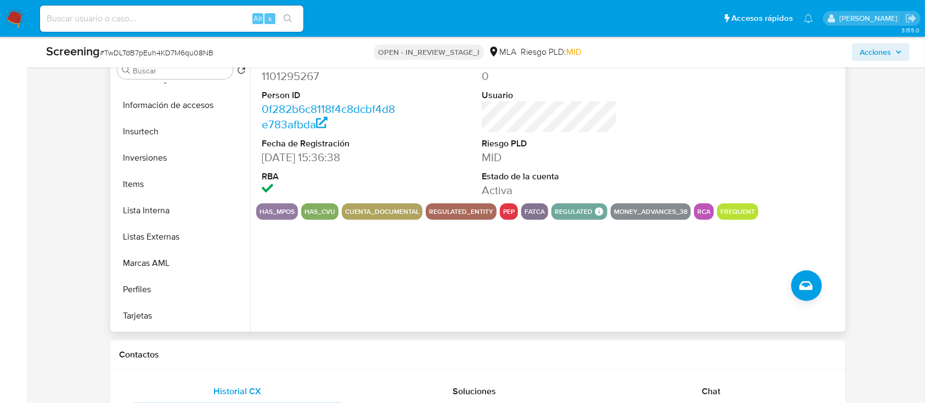
scroll to position [512, 0]
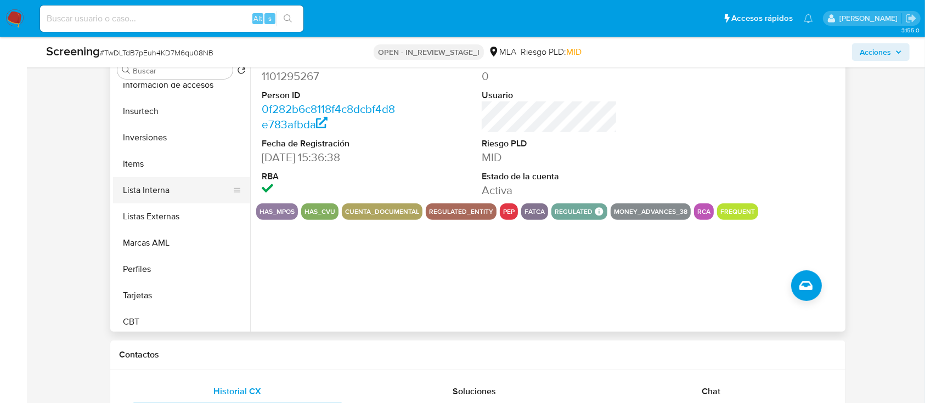
click at [198, 191] on button "Lista Interna" at bounding box center [177, 190] width 128 height 26
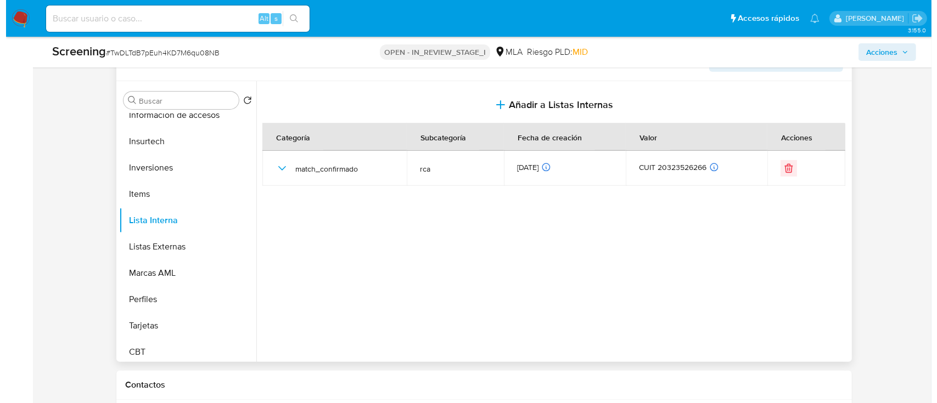
scroll to position [366, 0]
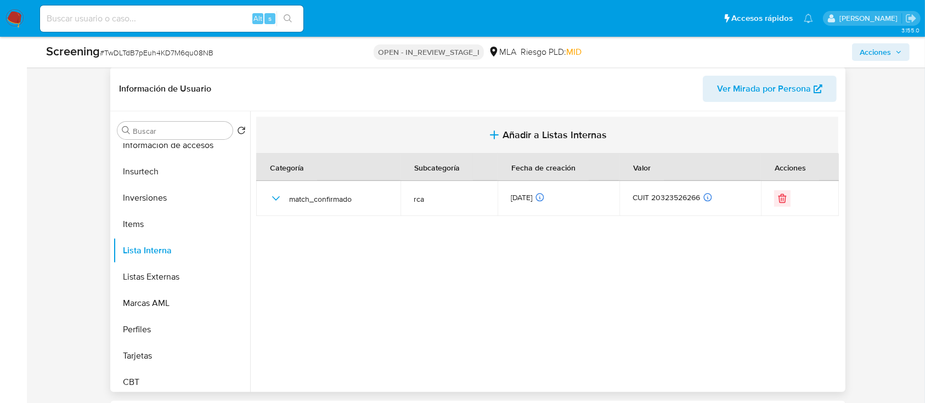
click at [525, 129] on span "Añadir a Listas Internas" at bounding box center [555, 135] width 104 height 12
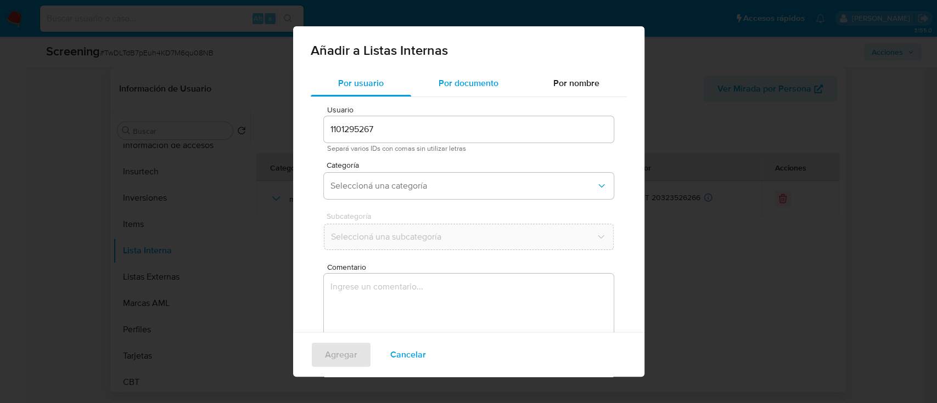
click at [470, 81] on span "Por documento" at bounding box center [469, 83] width 60 height 13
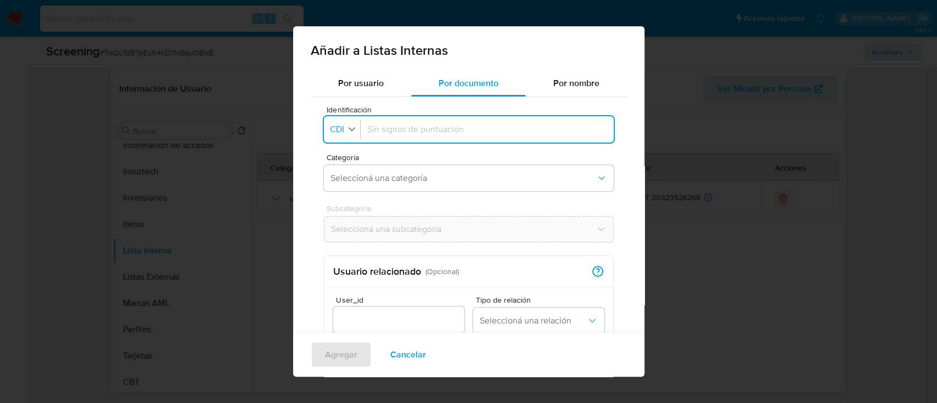
click at [351, 137] on button "Identificación CDI" at bounding box center [343, 130] width 33 height 16
click at [341, 225] on span "DNI" at bounding box center [338, 230] width 14 height 11
click at [419, 135] on input "Identificación" at bounding box center [487, 130] width 240 height 12
click at [396, 177] on span "Seleccioná una categoría" at bounding box center [463, 178] width 266 height 11
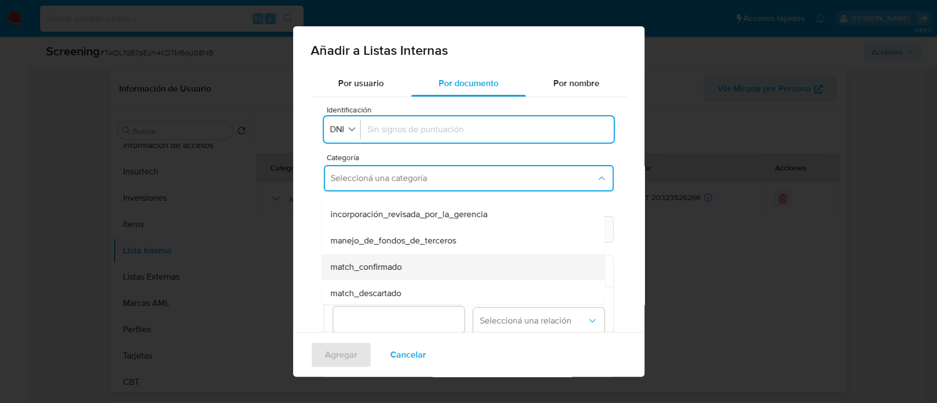
scroll to position [19, 0]
click at [431, 270] on div "match_confirmado" at bounding box center [459, 268] width 259 height 26
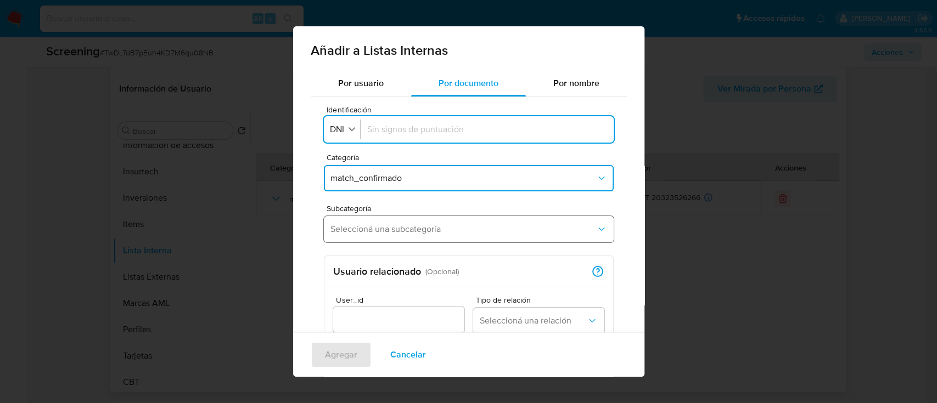
click at [383, 229] on span "Seleccioná una subcategoría" at bounding box center [463, 229] width 266 height 11
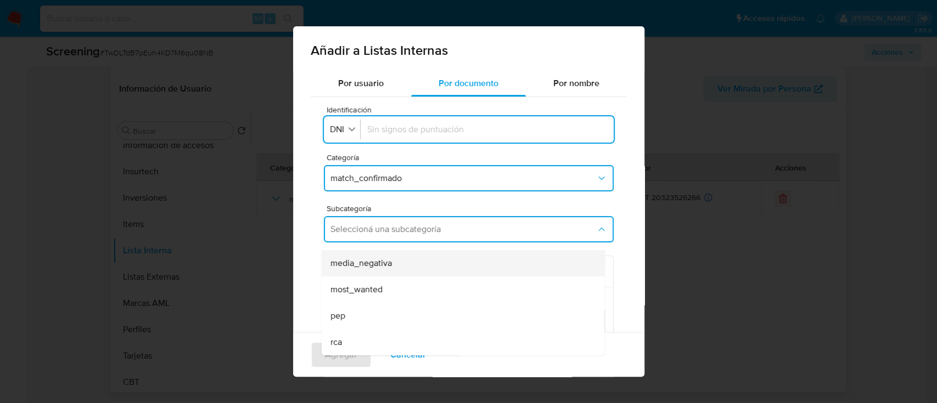
scroll to position [64, 0]
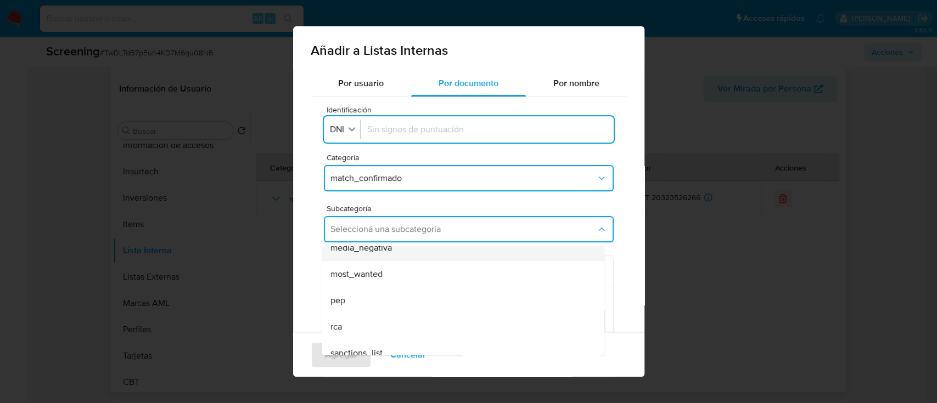
click at [390, 305] on div "pep" at bounding box center [459, 301] width 259 height 26
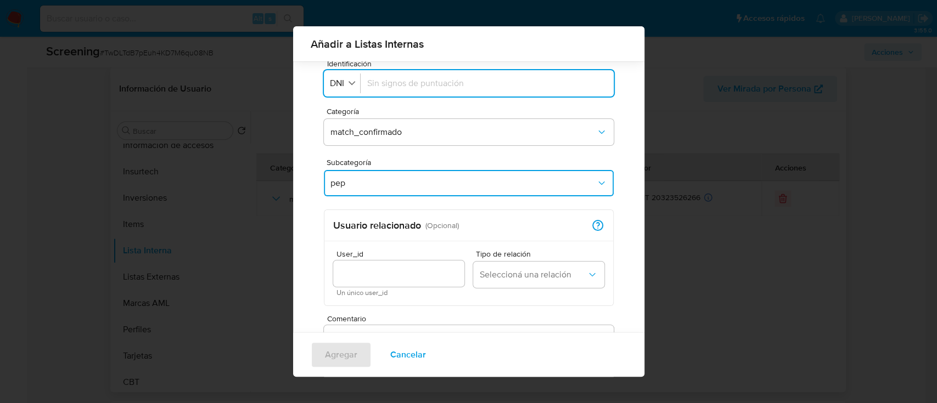
scroll to position [0, 0]
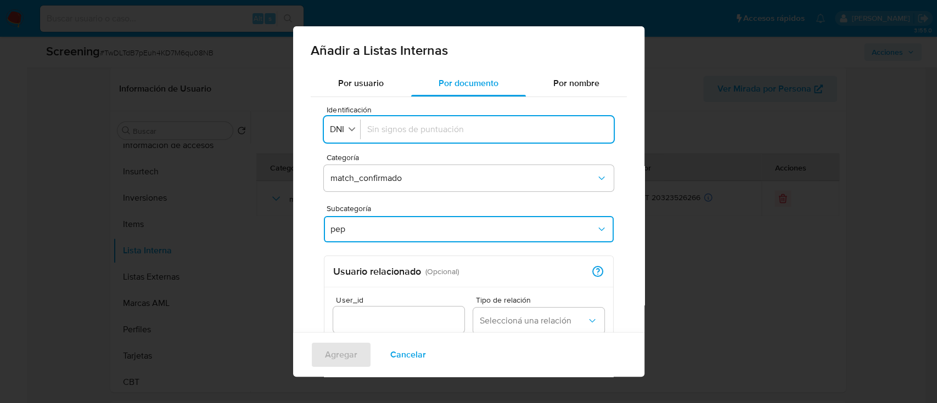
click at [395, 130] on input "Identificación" at bounding box center [487, 130] width 240 height 12
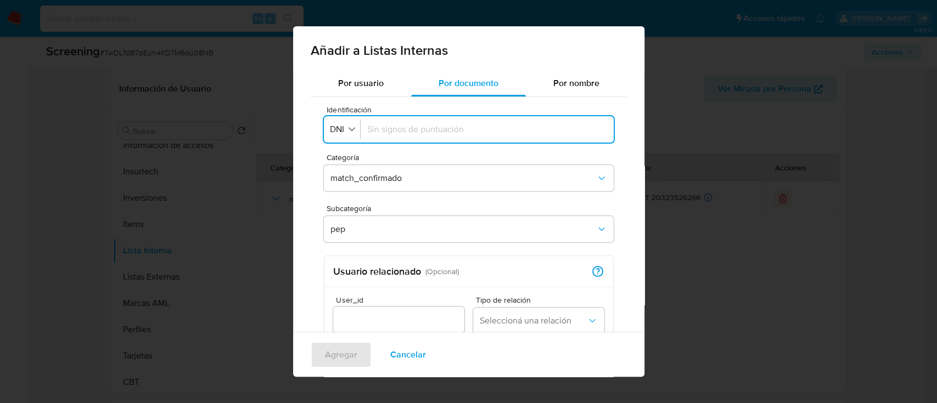
paste input "23134109"
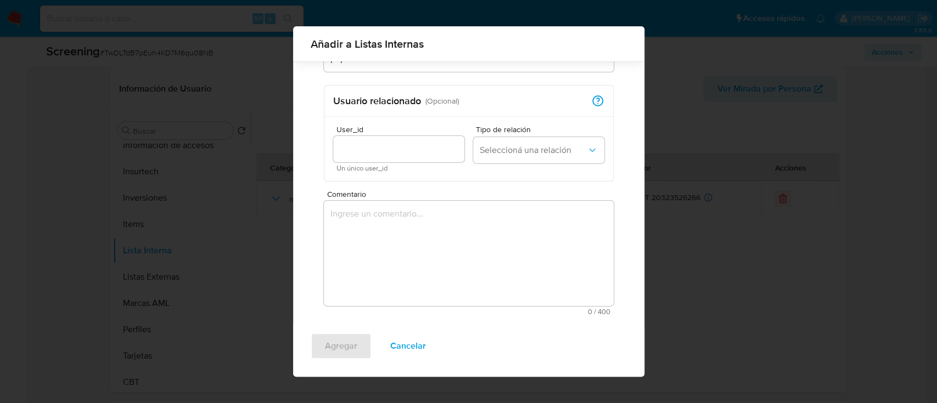
scroll to position [166, 0]
type input "23134109"
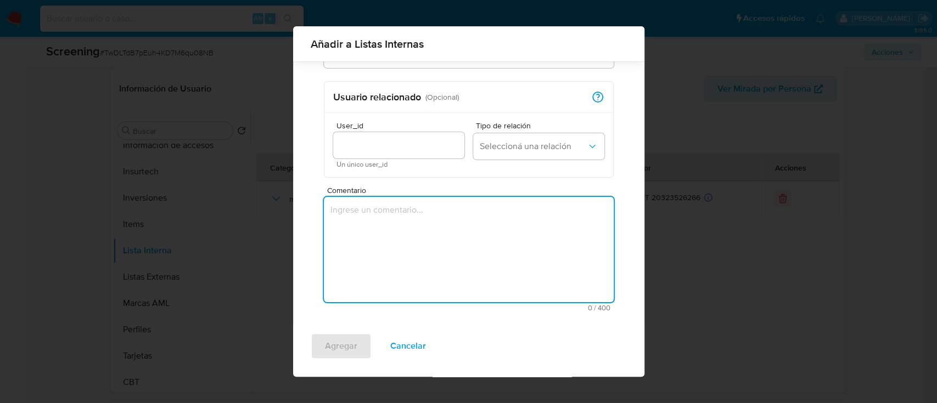
click at [396, 231] on textarea "Comentario" at bounding box center [469, 249] width 290 height 105
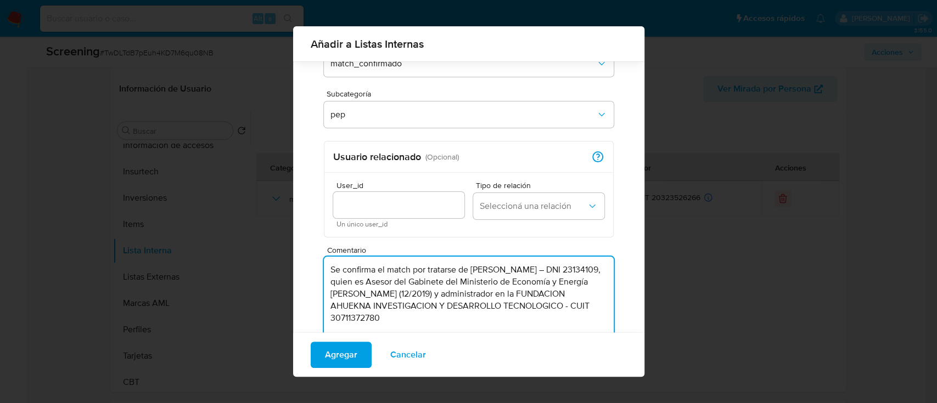
scroll to position [162, 0]
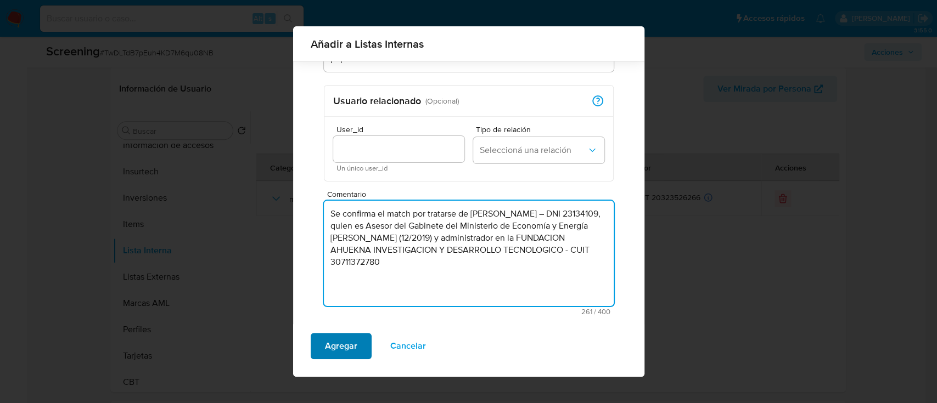
type textarea "Se confirma el match por tratarse de Alfredo Alejandro Aciar – DNI 23134109, qu…"
click at [336, 334] on span "Agregar" at bounding box center [341, 346] width 32 height 24
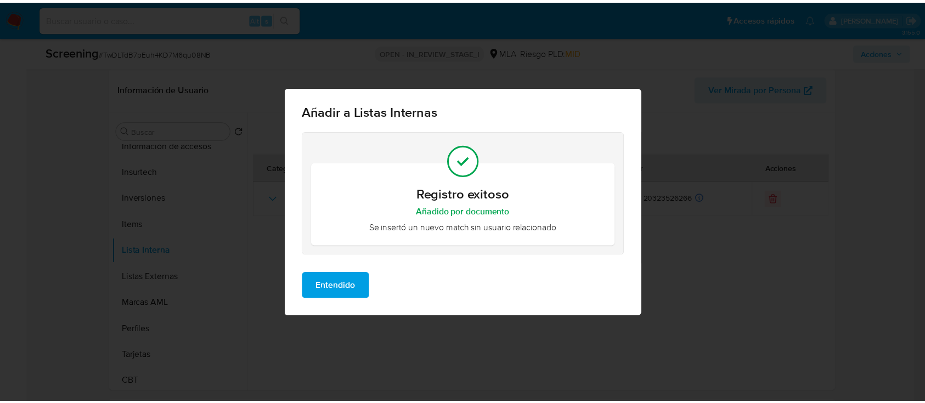
scroll to position [0, 0]
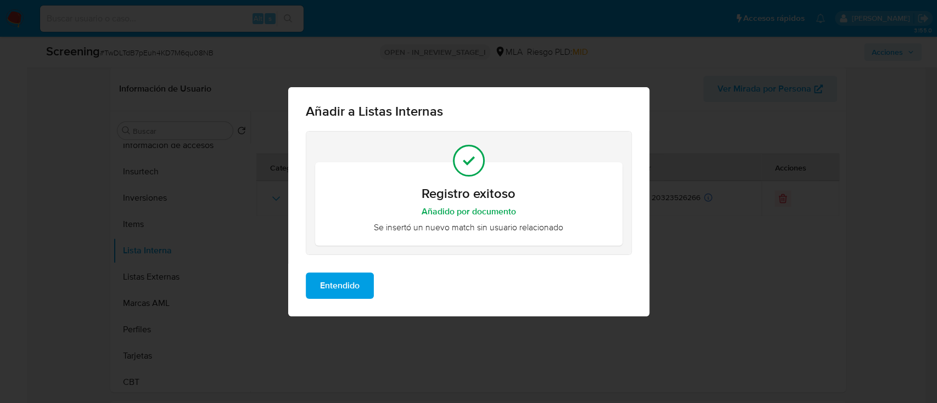
click at [322, 299] on div "Entendido" at bounding box center [468, 290] width 361 height 53
click at [336, 279] on span "Entendido" at bounding box center [340, 286] width 40 height 24
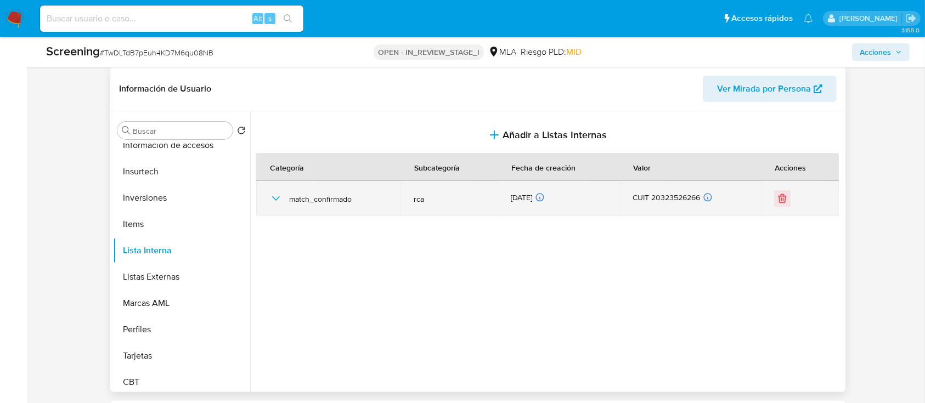
click at [284, 201] on div "match_confirmado" at bounding box center [329, 198] width 118 height 35
click at [272, 199] on icon "button" at bounding box center [276, 198] width 13 height 13
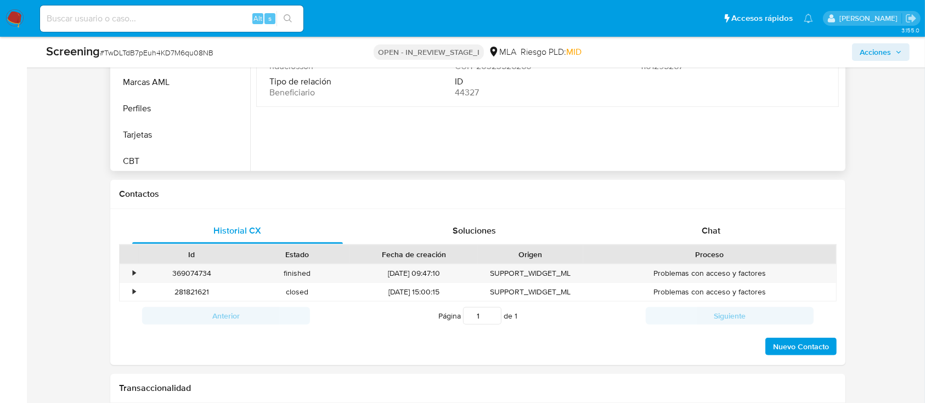
scroll to position [589, 0]
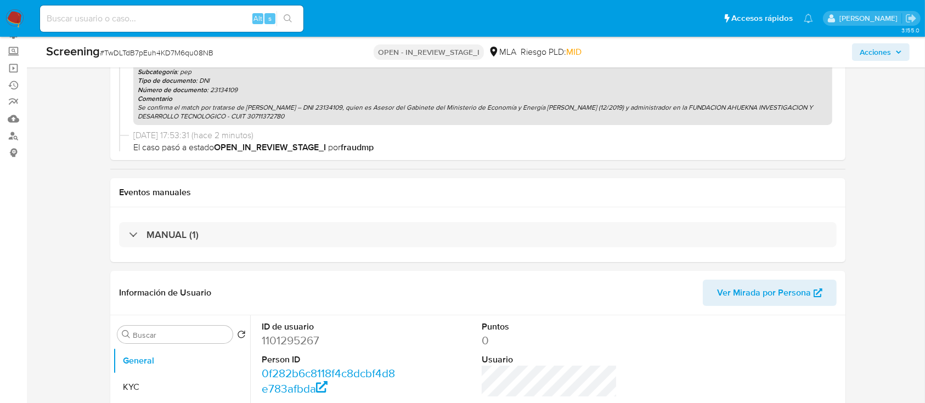
select select "10"
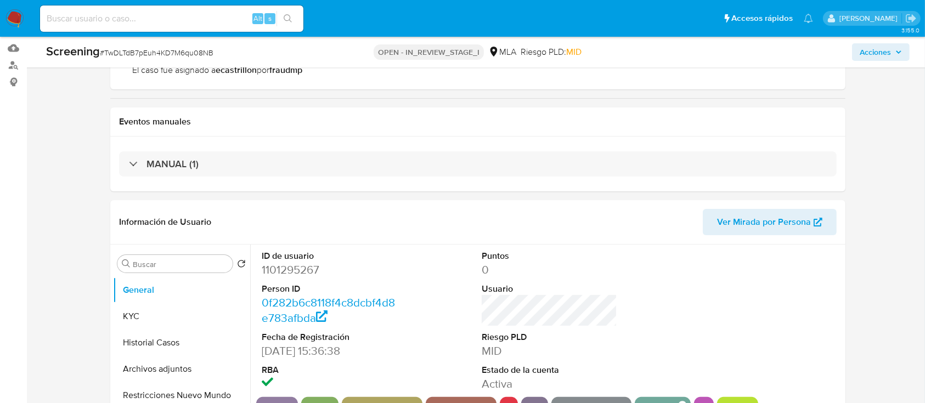
scroll to position [159, 0]
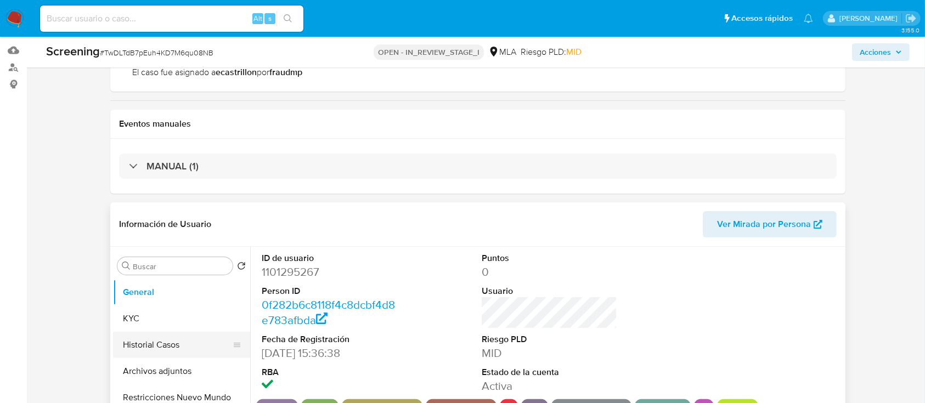
click at [164, 350] on button "Historial Casos" at bounding box center [177, 345] width 128 height 26
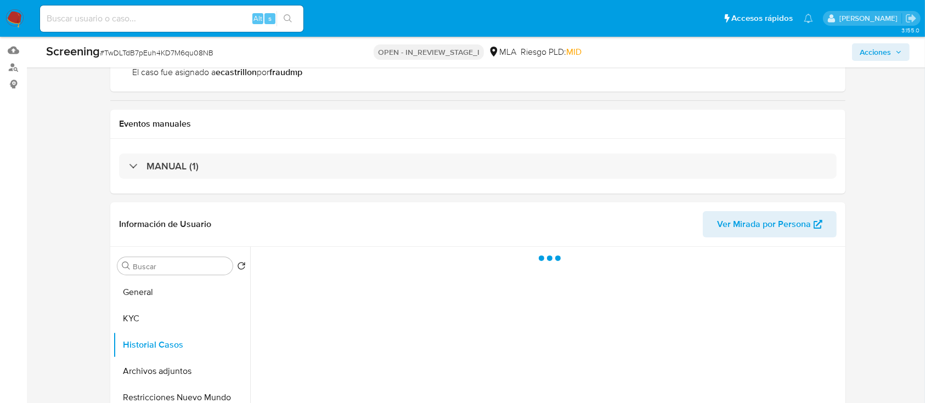
scroll to position [181, 0]
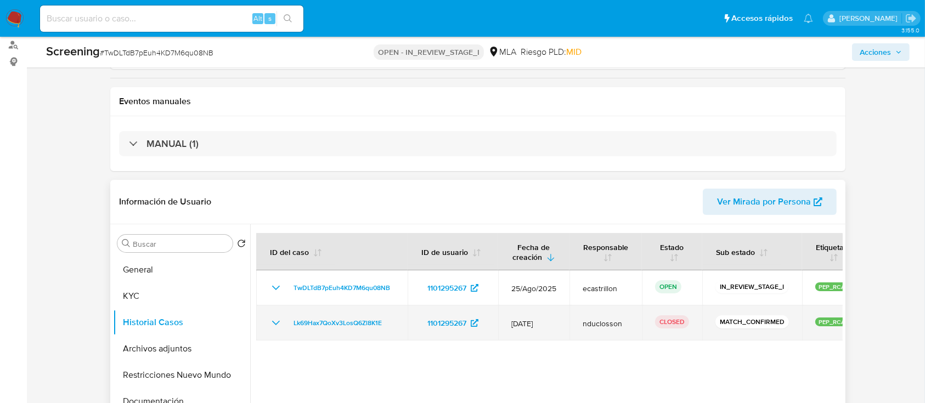
click at [278, 319] on icon "Mostrar/Ocultar" at bounding box center [276, 323] width 13 height 13
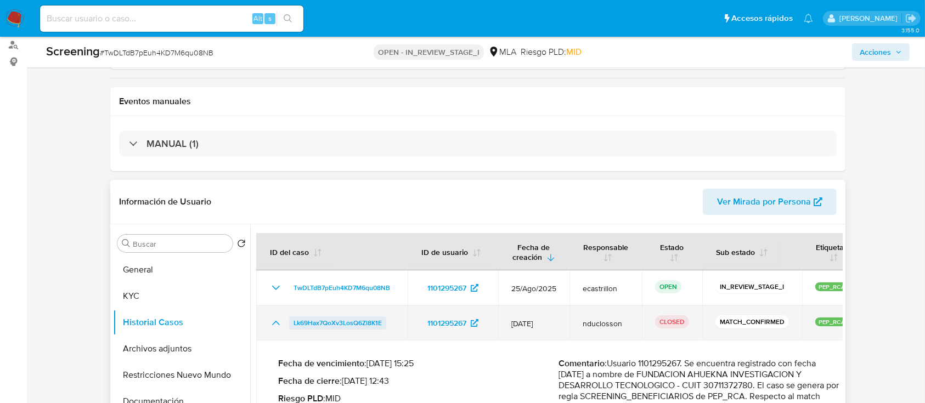
click at [304, 322] on span "Lk69Hax7QoXv3LosQ6Zl8K1E" at bounding box center [338, 323] width 88 height 13
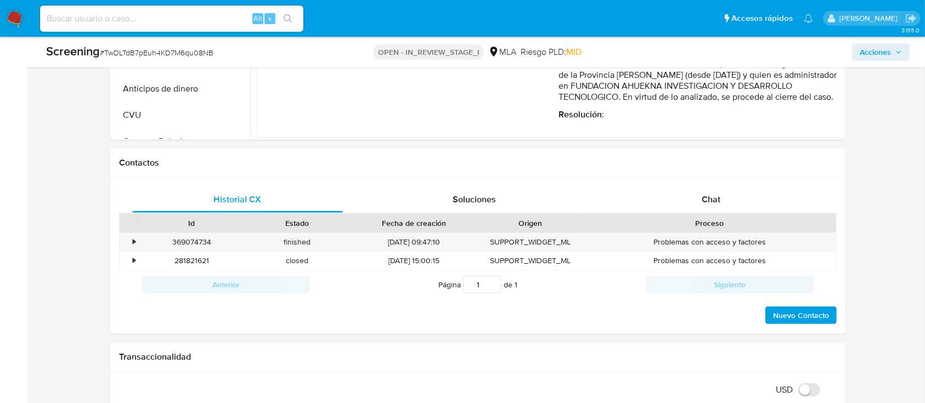
scroll to position [329, 0]
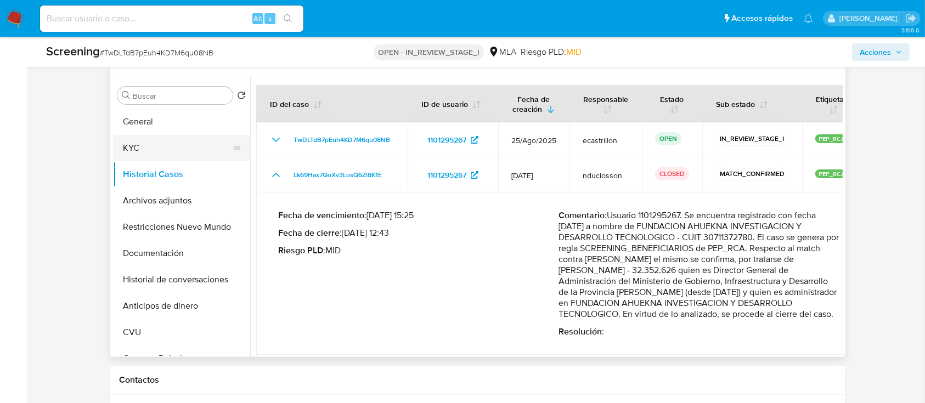
click at [144, 152] on button "KYC" at bounding box center [177, 148] width 128 height 26
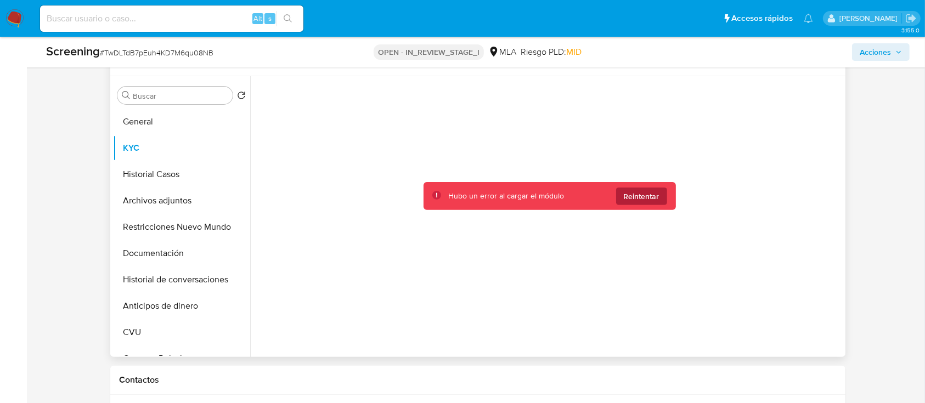
click at [646, 193] on span "Reintentar" at bounding box center [642, 197] width 36 height 18
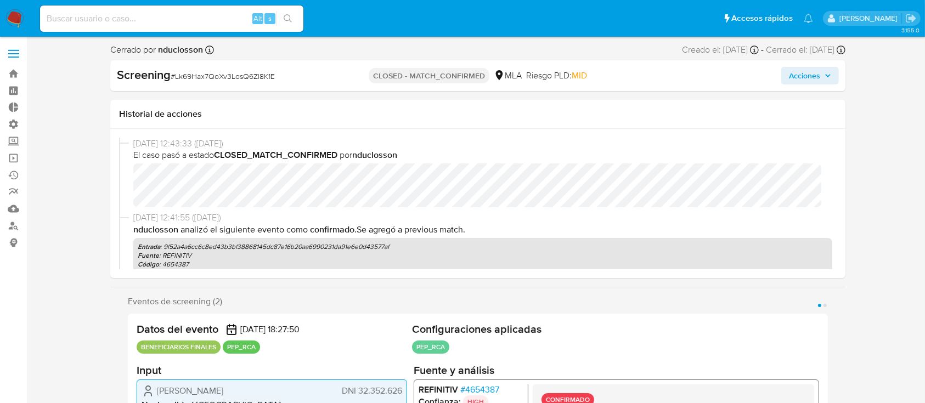
select select "10"
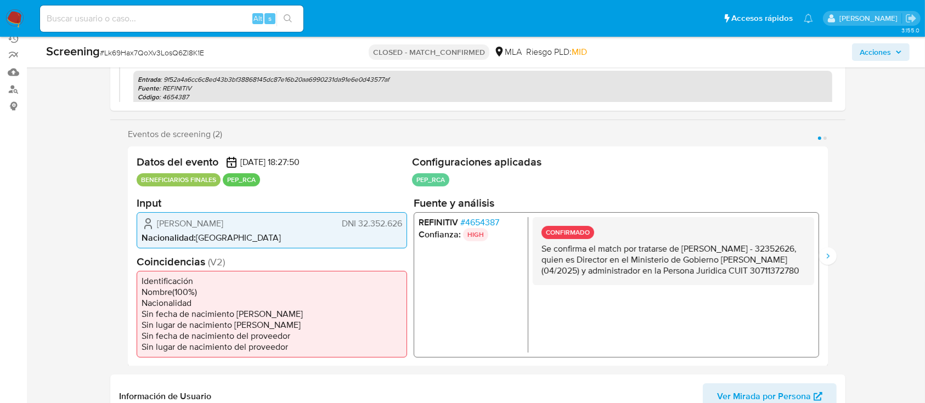
scroll to position [138, 0]
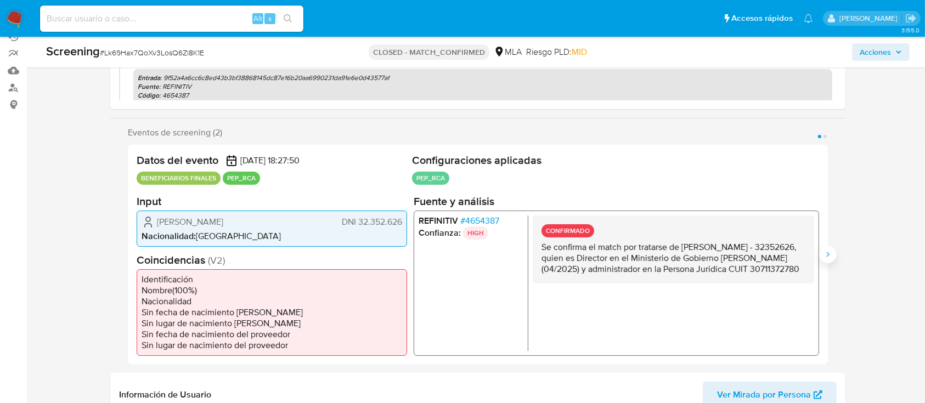
click at [830, 261] on button "Siguiente" at bounding box center [829, 255] width 18 height 18
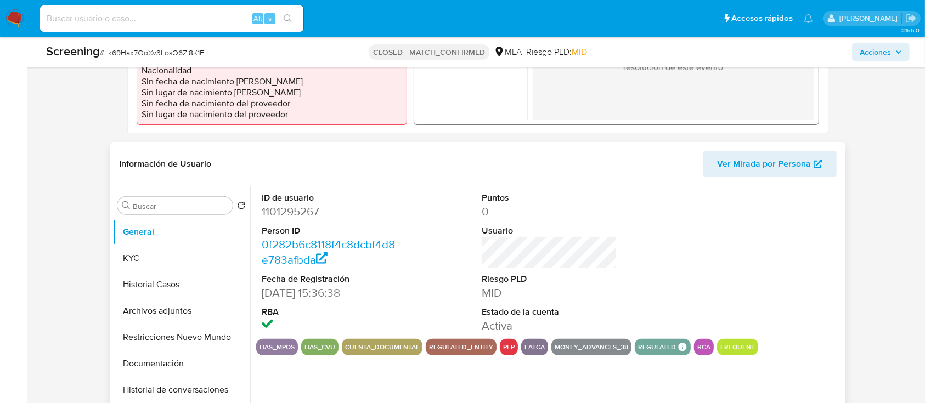
scroll to position [405, 0]
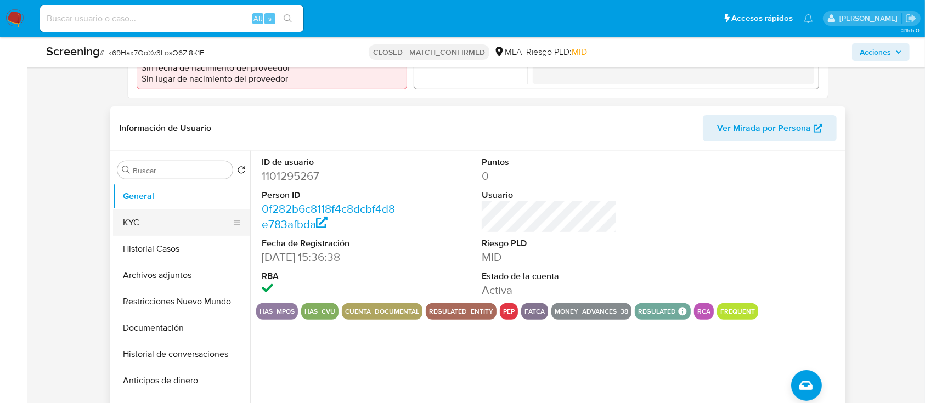
click at [141, 213] on button "KYC" at bounding box center [177, 223] width 128 height 26
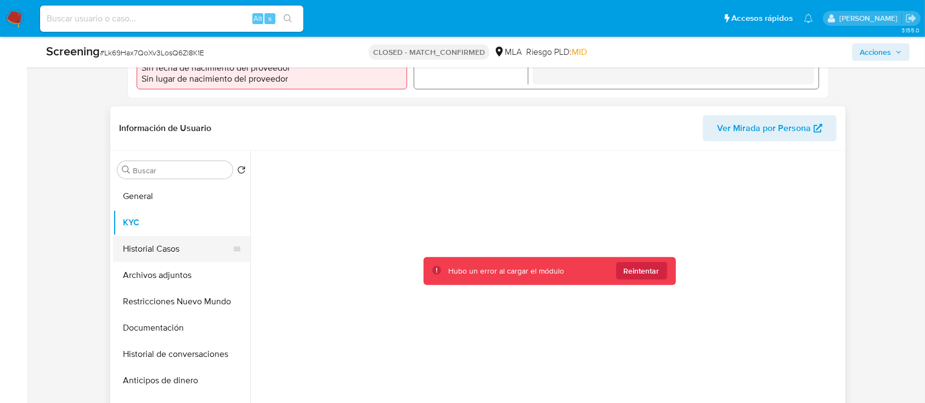
click at [153, 250] on button "Historial Casos" at bounding box center [177, 249] width 128 height 26
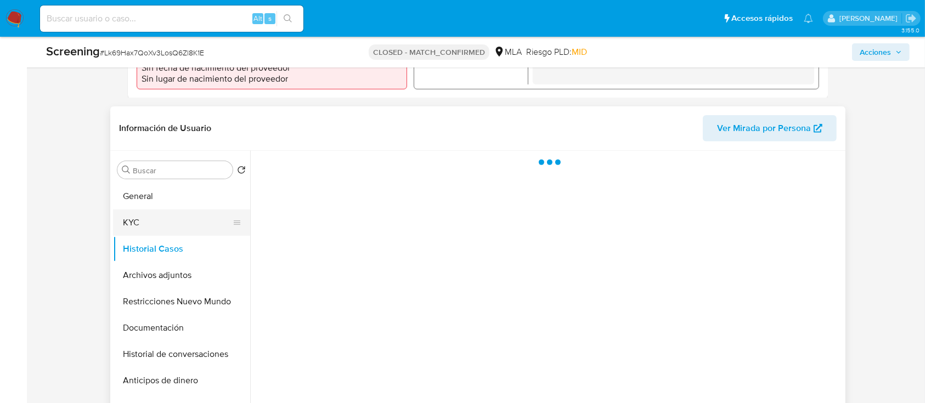
click at [136, 216] on button "KYC" at bounding box center [177, 223] width 128 height 26
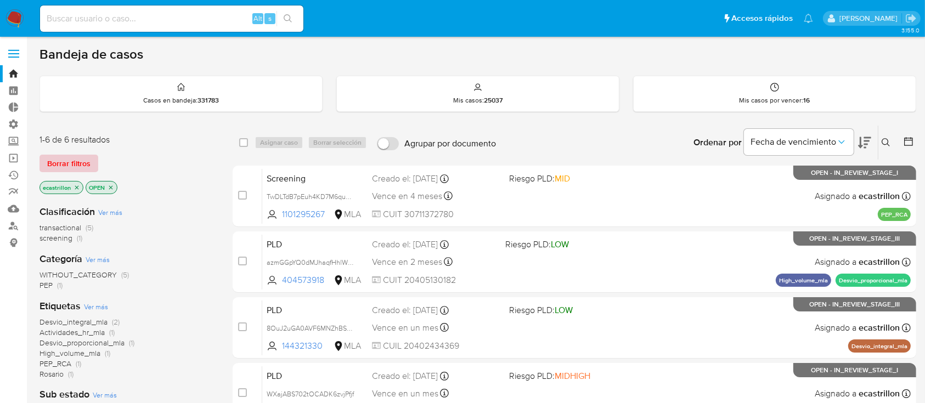
click at [75, 156] on span "Borrar filtros" at bounding box center [68, 163] width 43 height 15
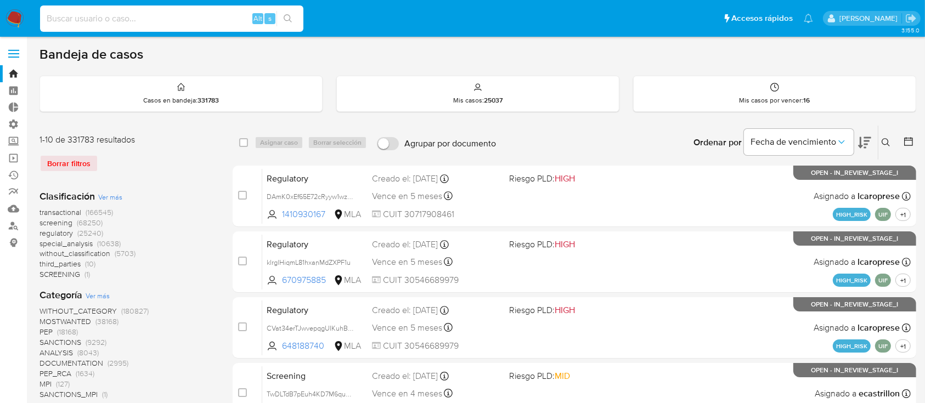
click at [210, 25] on input at bounding box center [171, 19] width 263 height 14
paste input "Se confirma el match por tratarse de [PERSON_NAME] – DNI 23134109, quien es Ase…"
type input "Se confirma el match por tratarse de [PERSON_NAME] – DNI 23134109, quien es Ase…"
click at [114, 15] on input at bounding box center [171, 19] width 263 height 14
paste input "Lk69Hax7QoXv3LosQ6Zl8K1E"
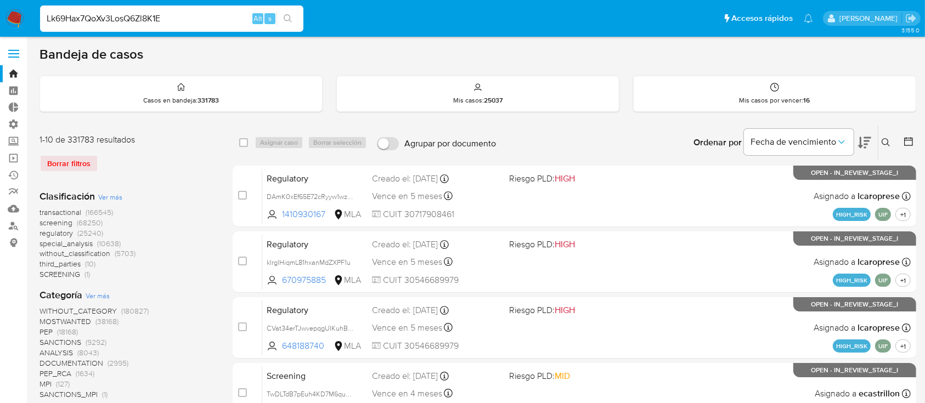
type input "Lk69Hax7QoXv3LosQ6Zl8K1E"
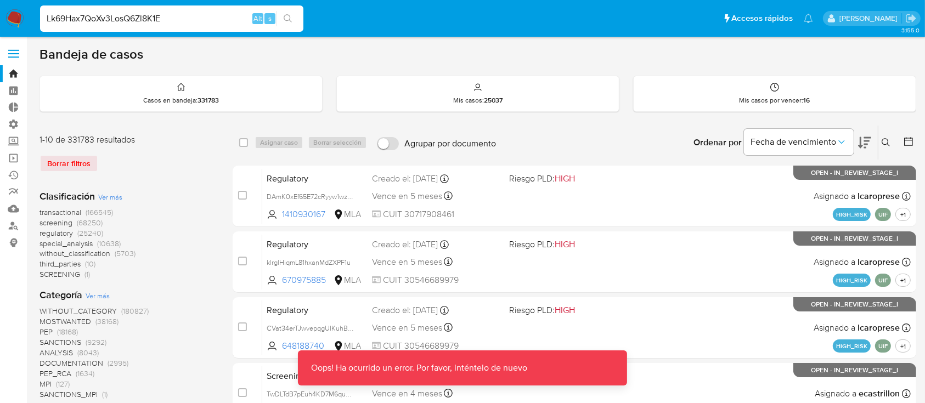
drag, startPoint x: 164, startPoint y: 17, endPoint x: 176, endPoint y: 20, distance: 12.0
click at [169, 19] on input "Lk69Hax7QoXv3LosQ6Zl8K1E" at bounding box center [171, 19] width 263 height 14
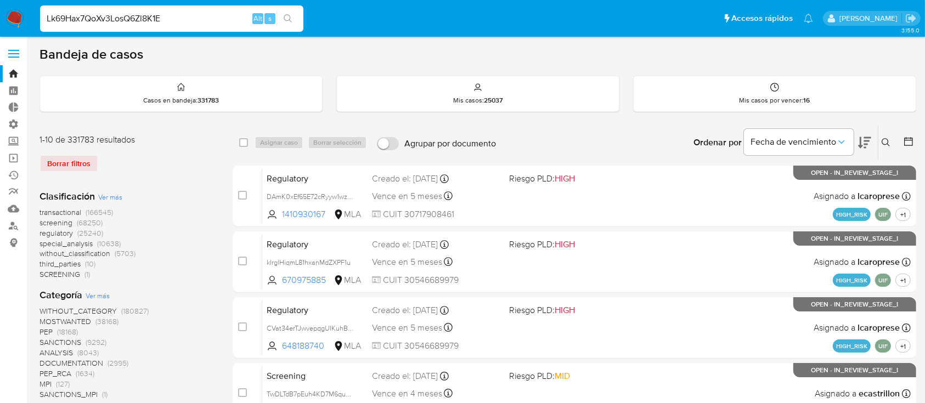
click at [187, 17] on input "Lk69Hax7QoXv3LosQ6Zl8K1E" at bounding box center [171, 19] width 263 height 14
click at [291, 15] on icon "search-icon" at bounding box center [288, 18] width 9 height 9
